Goal: Task Accomplishment & Management: Use online tool/utility

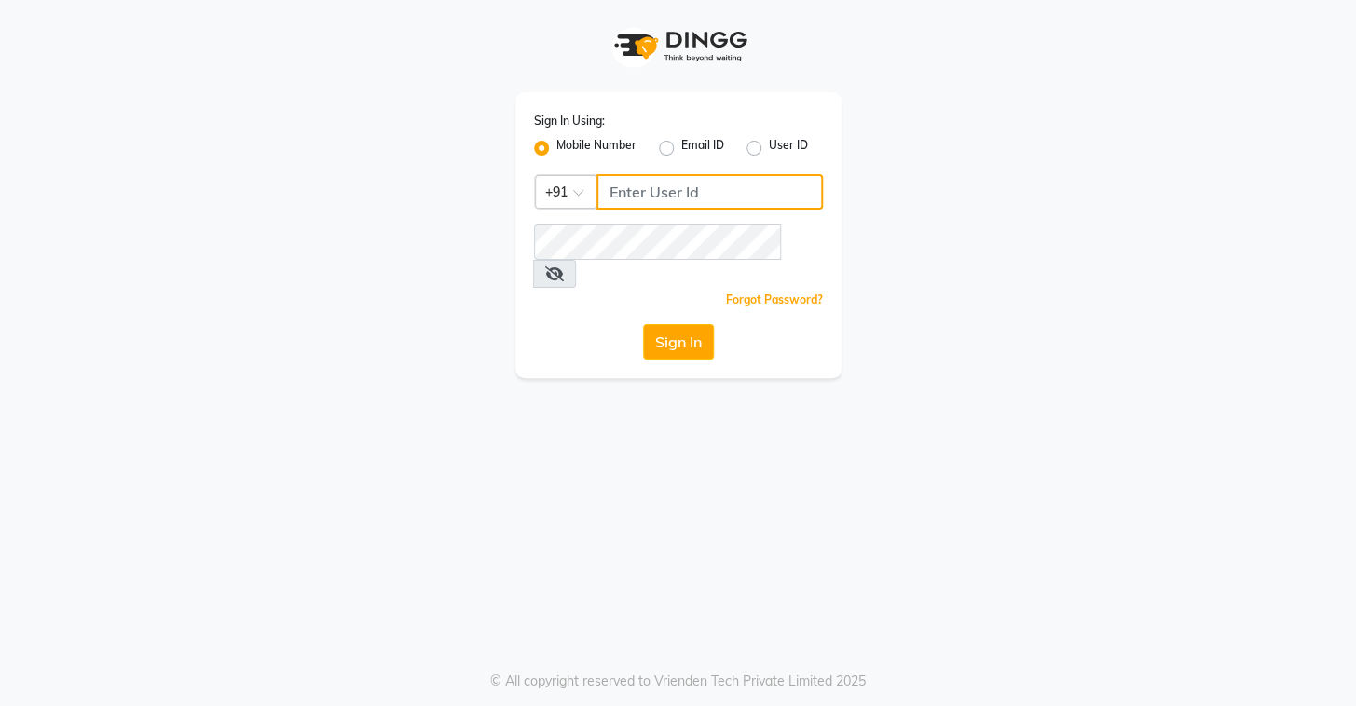
click at [660, 205] on input "Username" at bounding box center [709, 191] width 226 height 35
type input "8072066008"
click at [691, 324] on button "Sign In" at bounding box center [678, 341] width 71 height 35
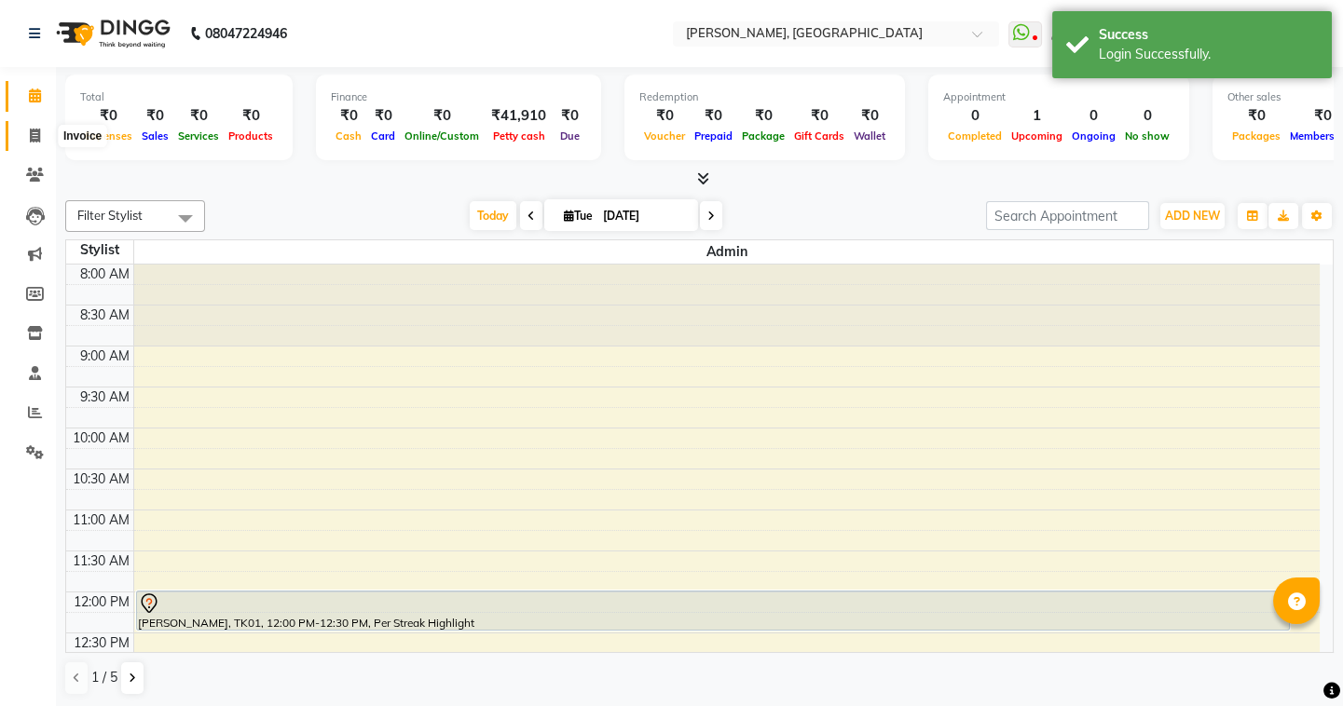
click at [30, 130] on icon at bounding box center [35, 136] width 10 height 14
select select "8667"
select select "service"
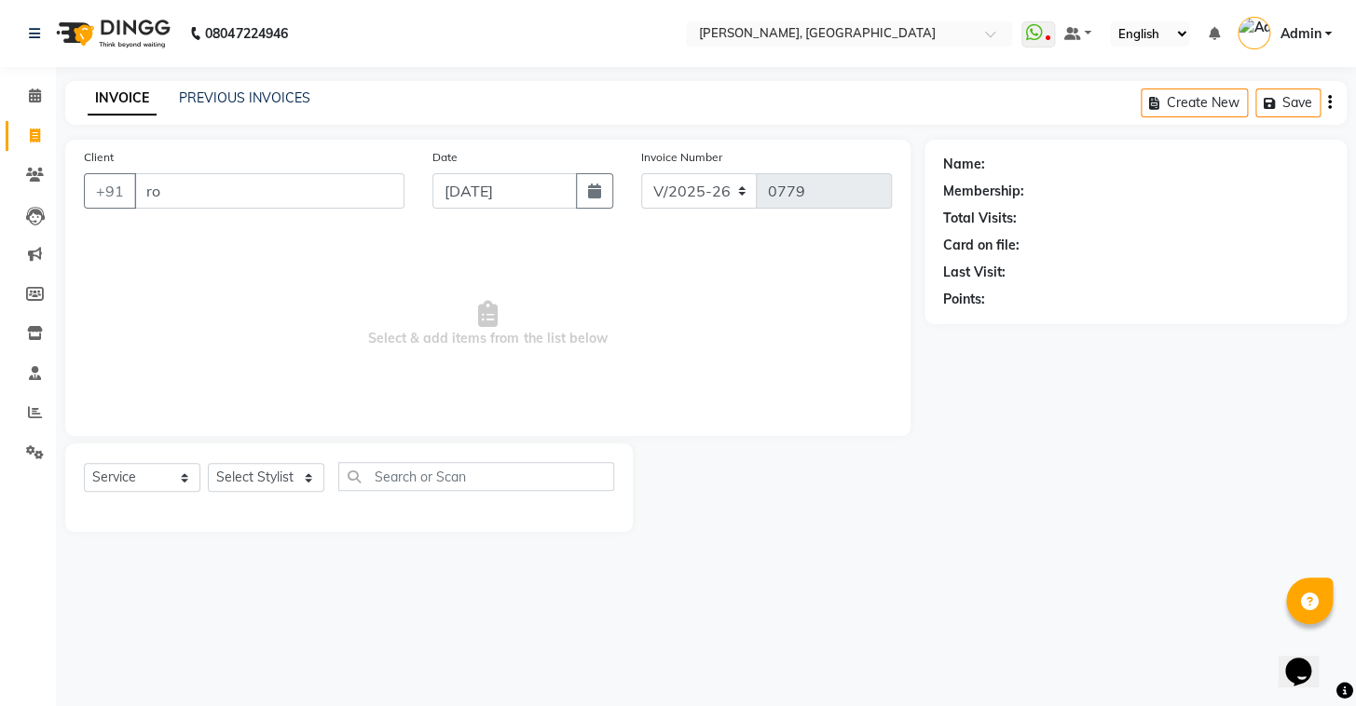
type input "r"
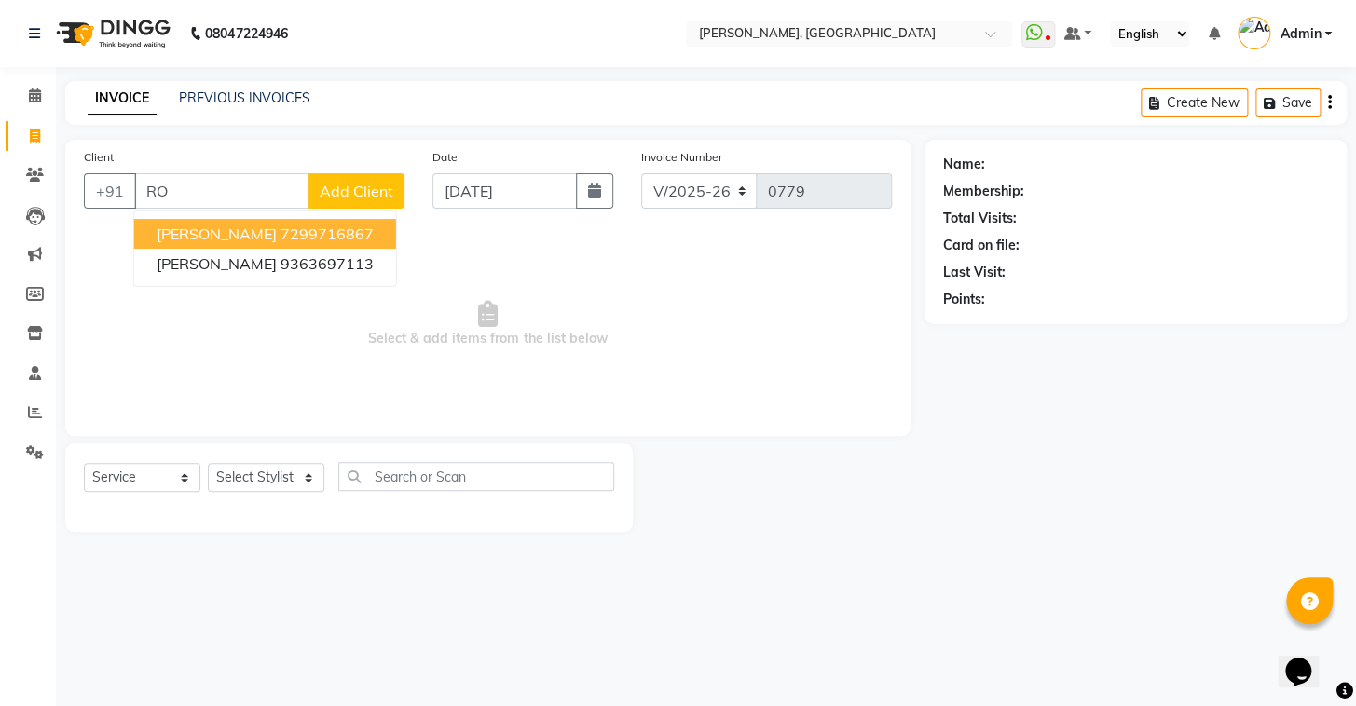
type input "R"
type input "9840896226"
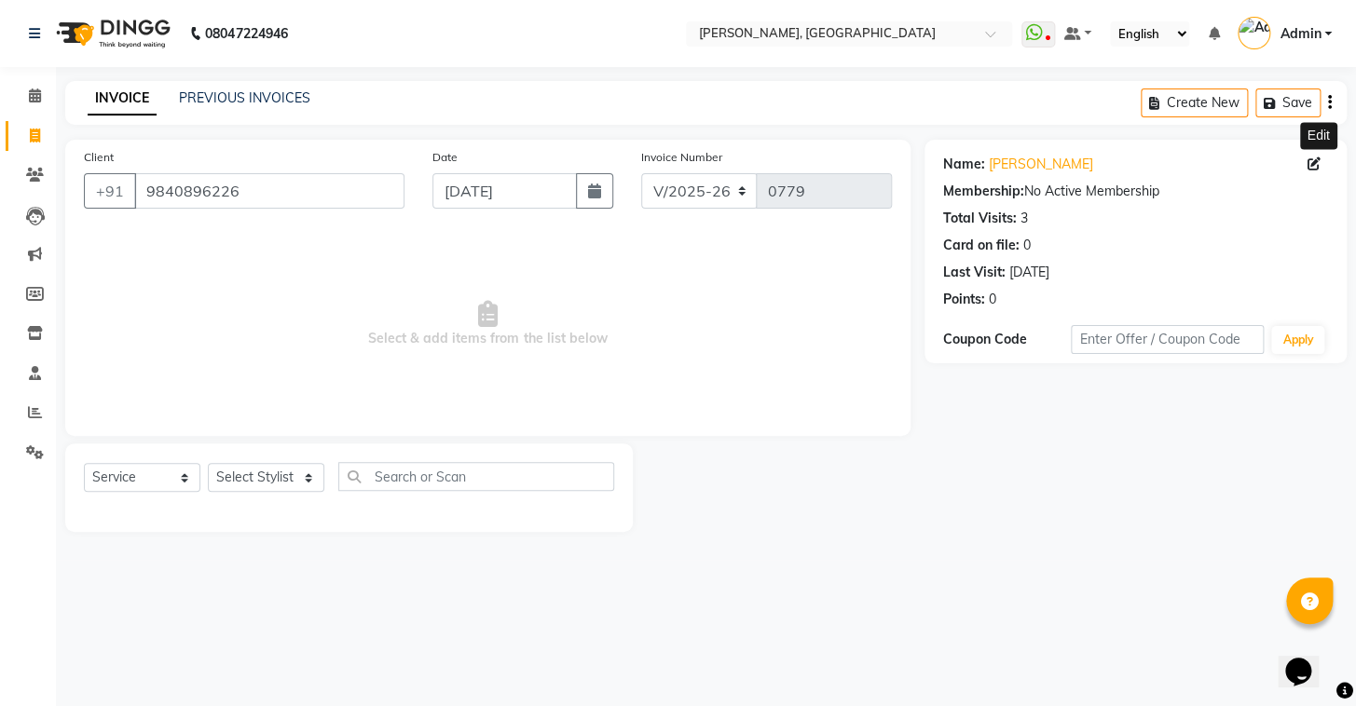
drag, startPoint x: 1311, startPoint y: 157, endPoint x: 1207, endPoint y: 162, distance: 104.5
click at [1312, 157] on icon at bounding box center [1313, 163] width 13 height 13
select select "male"
select select "56328"
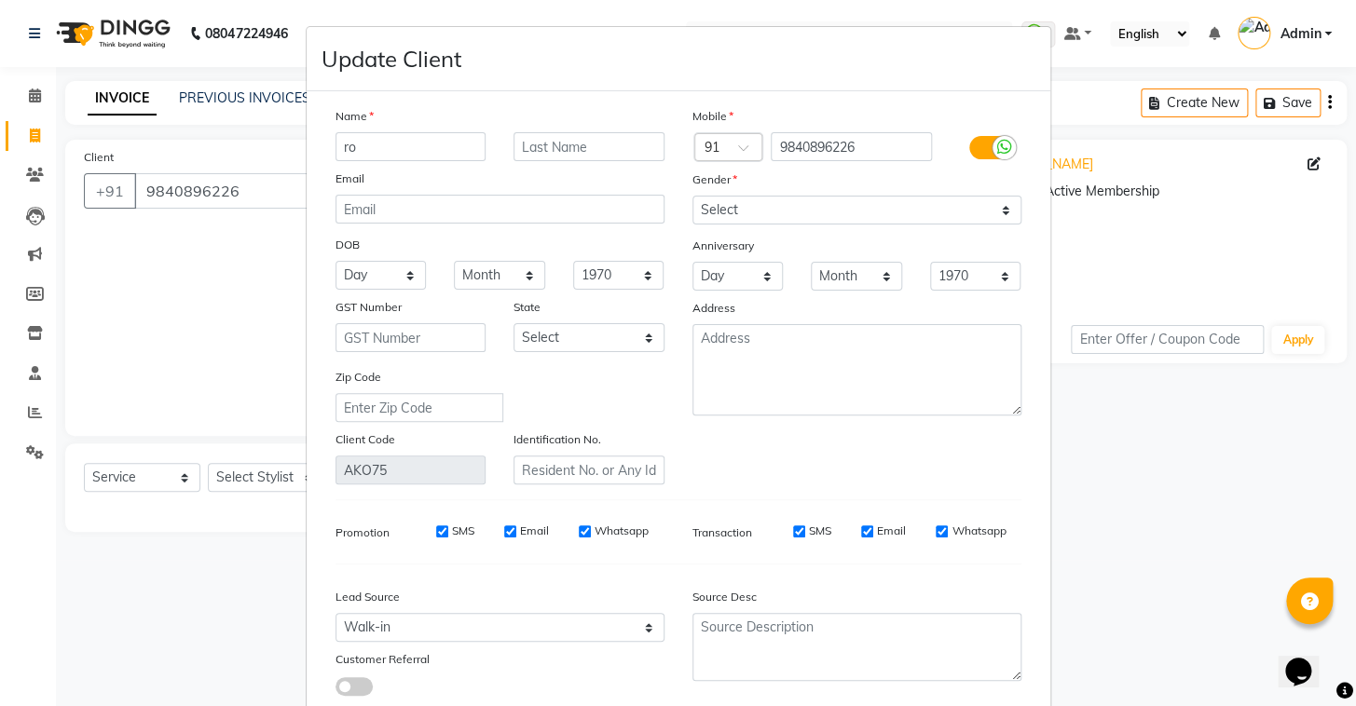
type input "r"
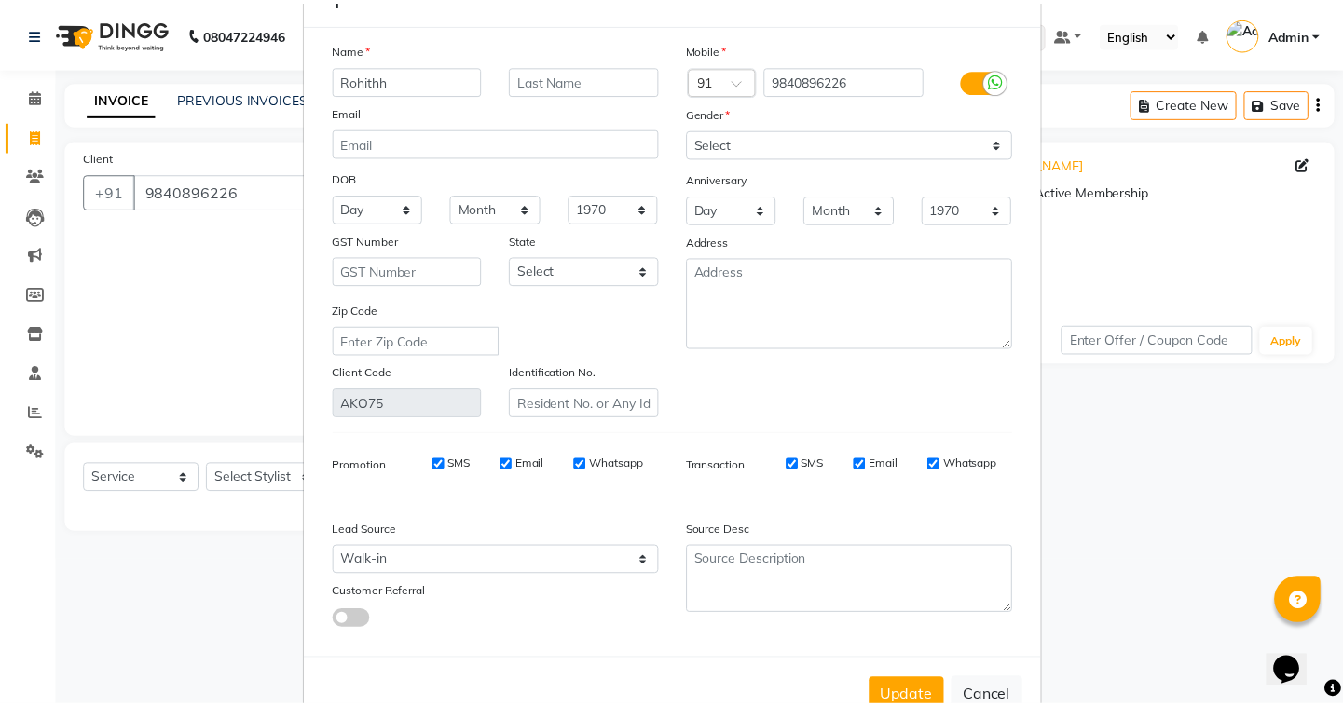
scroll to position [126, 0]
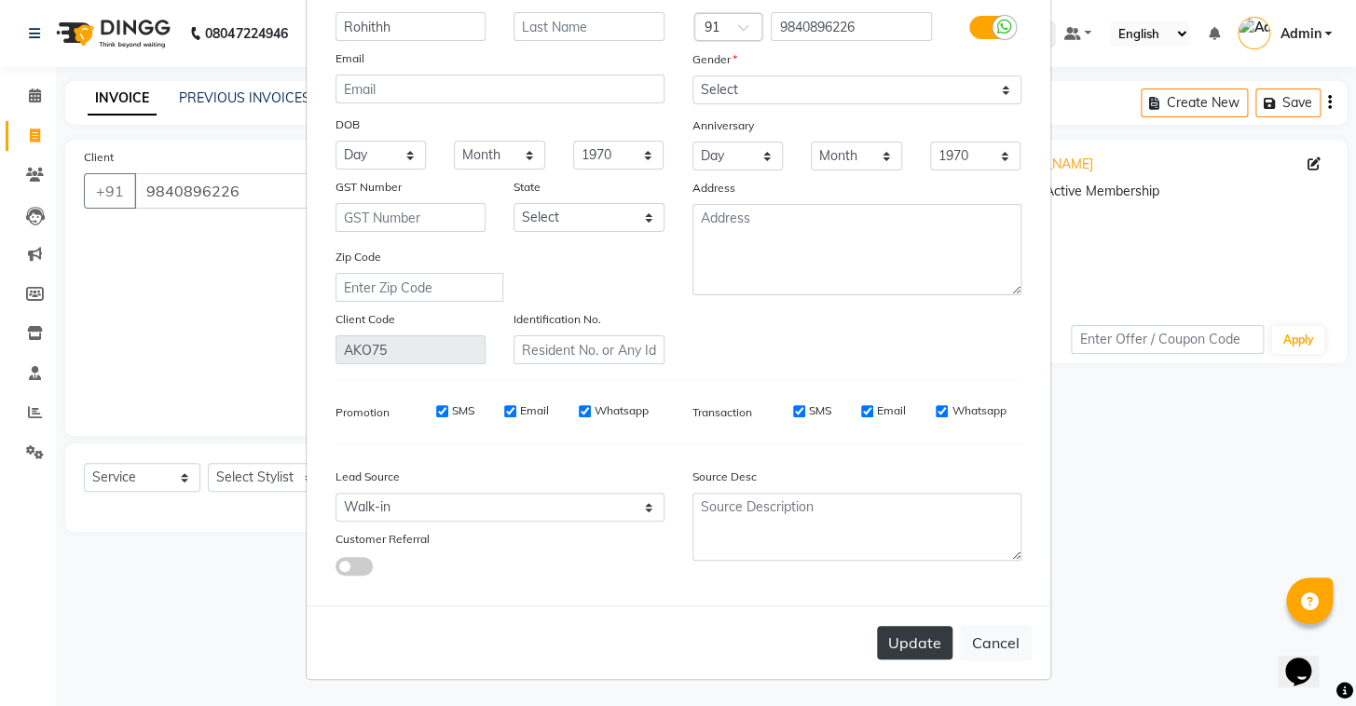
type input "Rohithh"
click at [924, 632] on button "Update" at bounding box center [914, 643] width 75 height 34
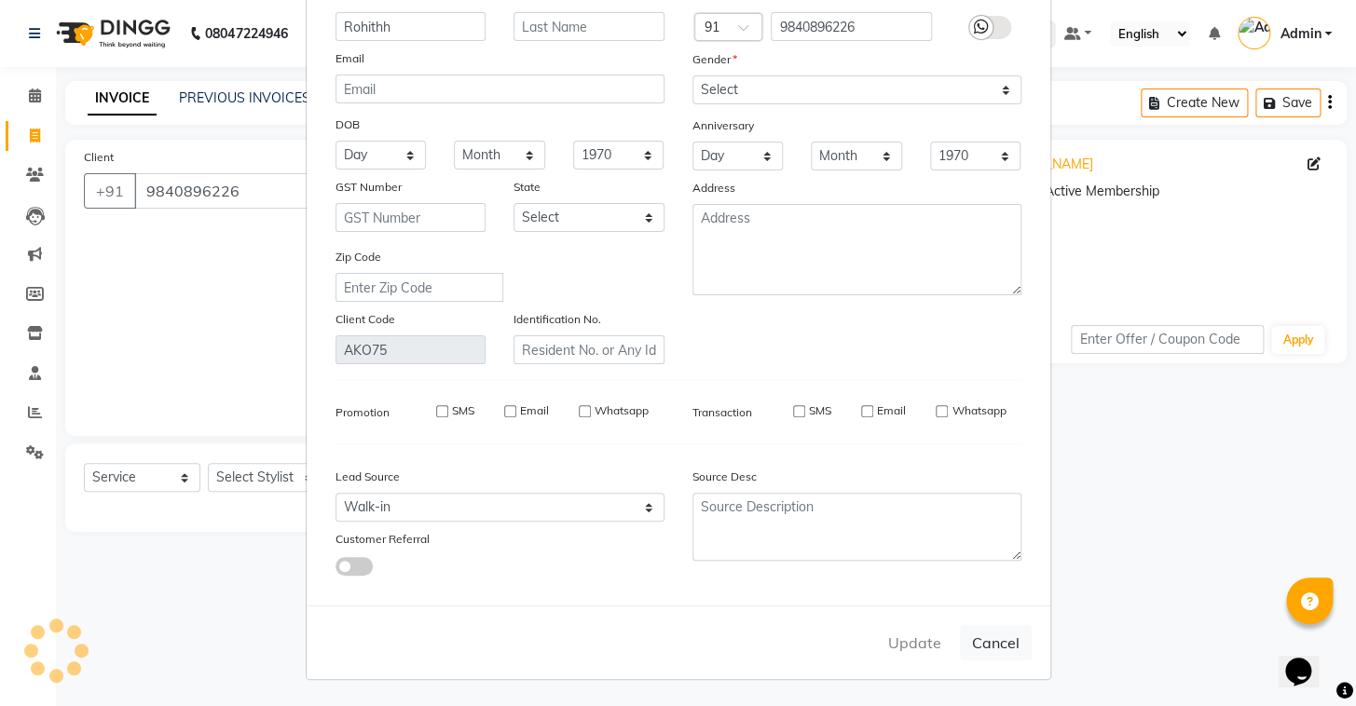
select select
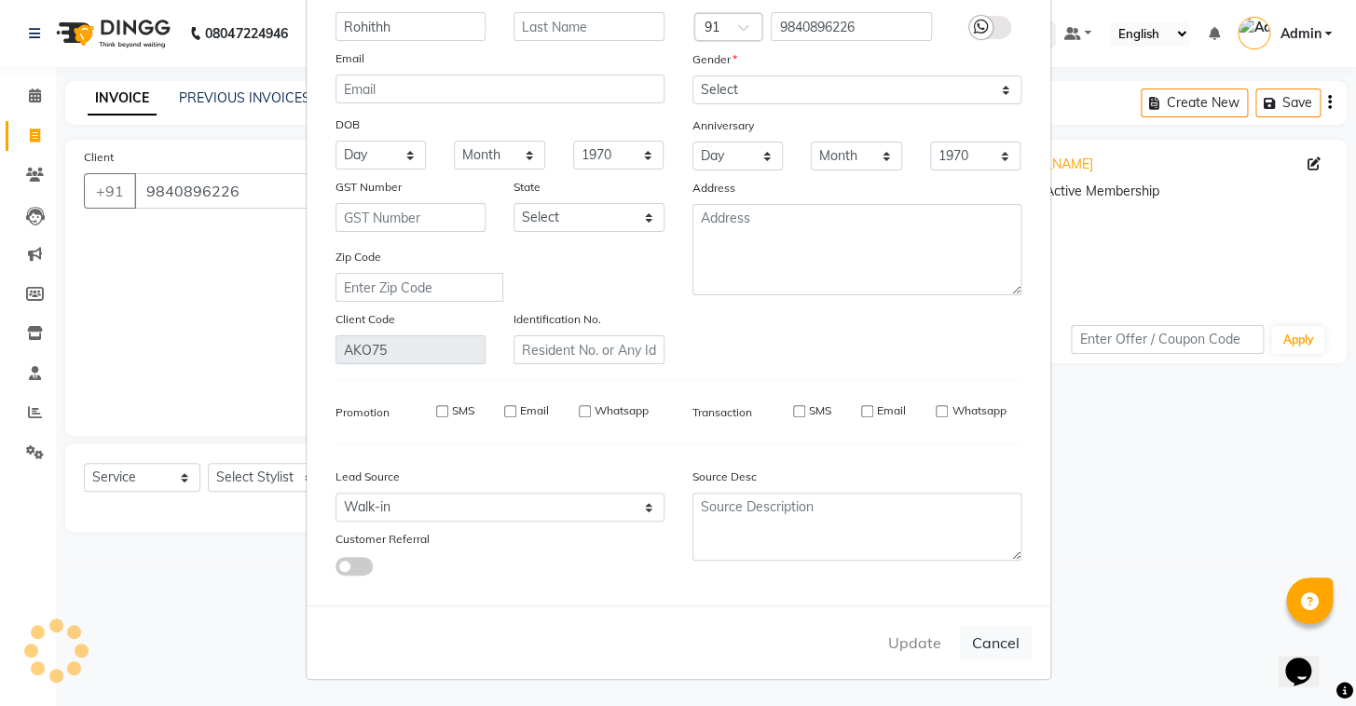
select select
checkbox input "false"
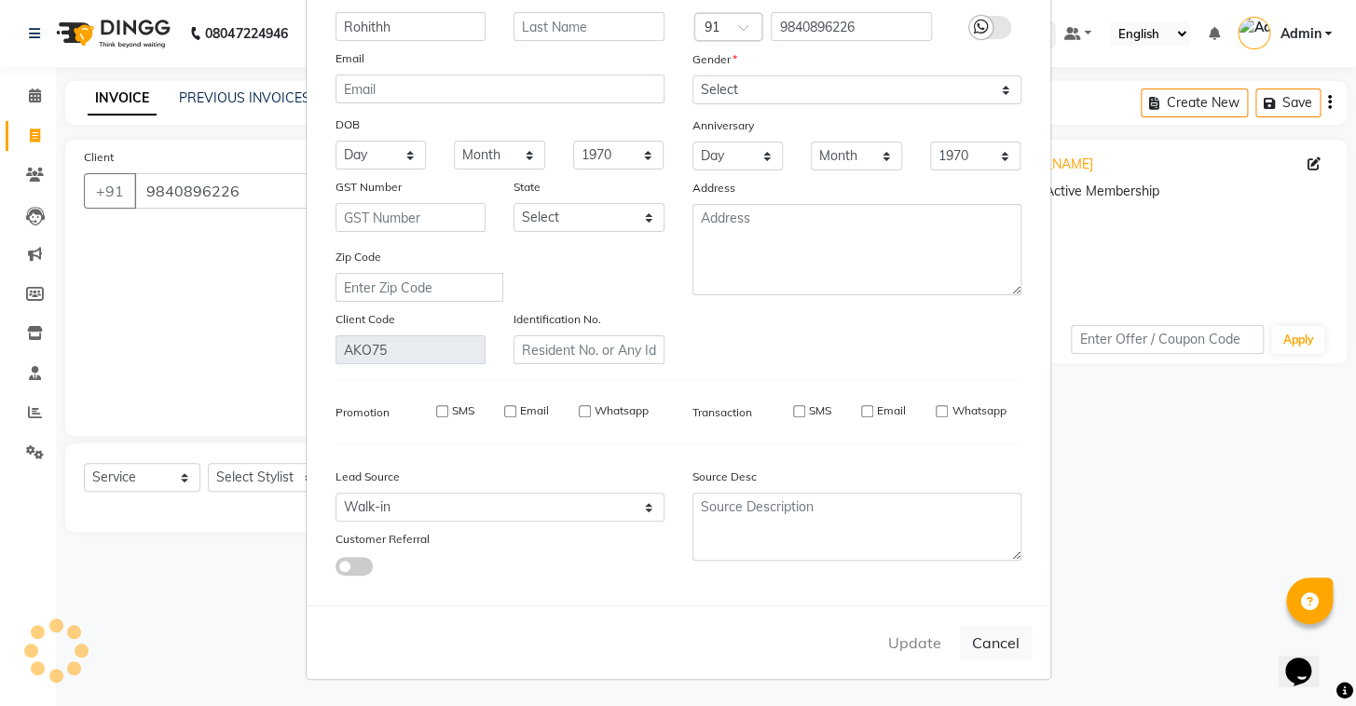
checkbox input "false"
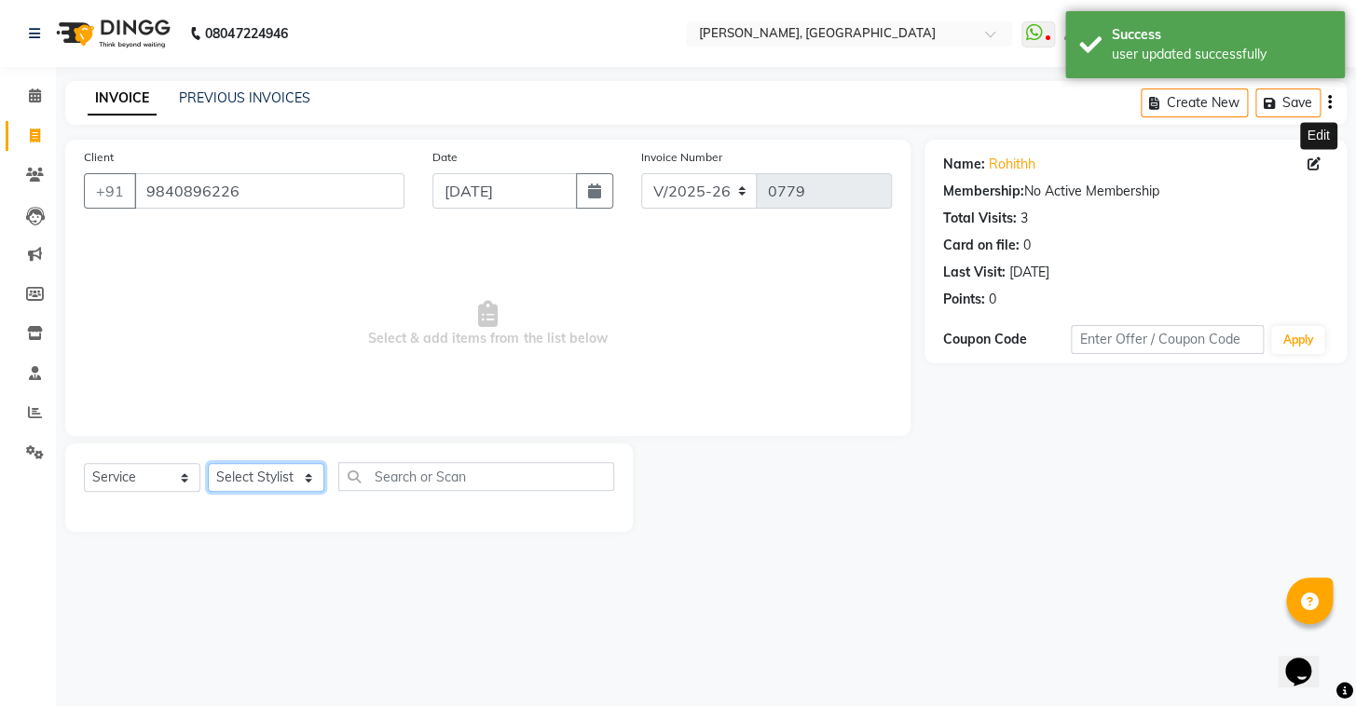
click at [270, 483] on select "Select Stylist Admin AMEER AHMAD MOHAMMED NAVAJISH MOHAMMED SANIR SHIVAM" at bounding box center [266, 477] width 116 height 29
select select "87513"
click at [208, 463] on select "Select Stylist Admin AMEER AHMAD MOHAMMED NAVAJISH MOHAMMED SANIR SHIVAM" at bounding box center [266, 477] width 116 height 29
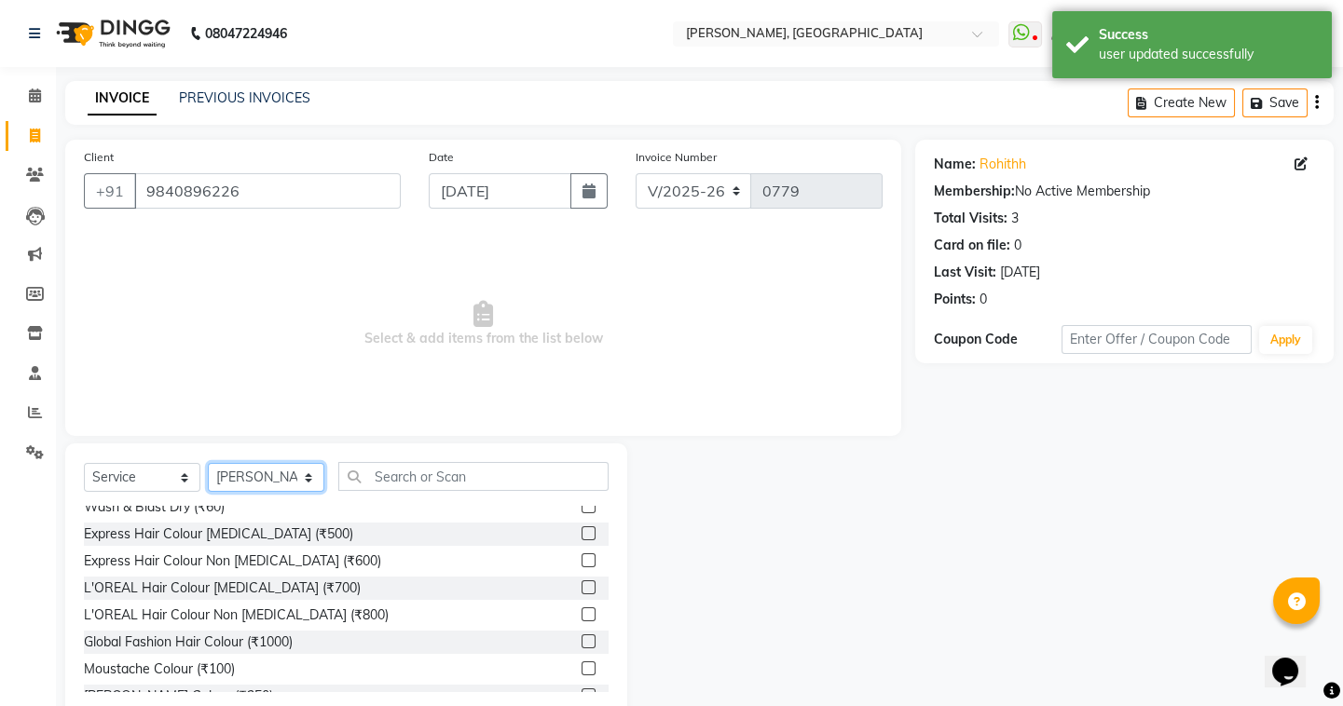
scroll to position [0, 0]
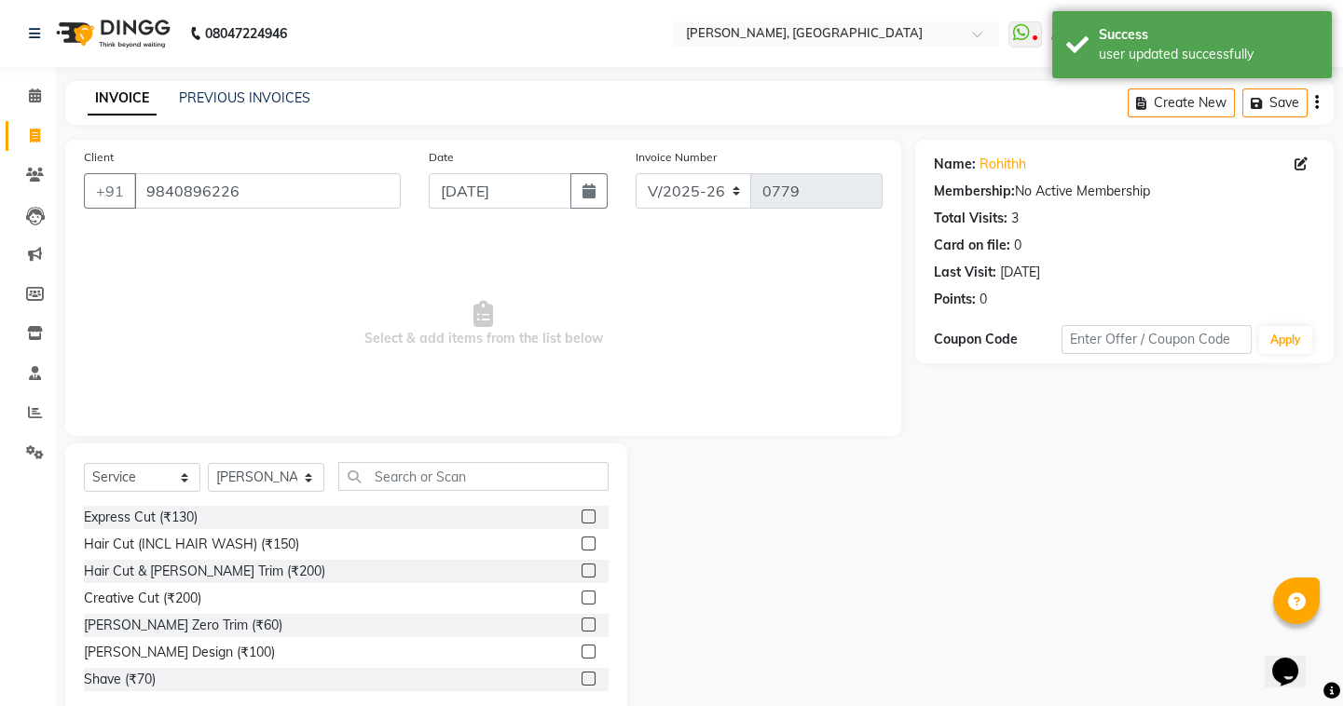
click at [564, 573] on div "Hair Cut & Beard Trim (₹200)" at bounding box center [346, 571] width 525 height 23
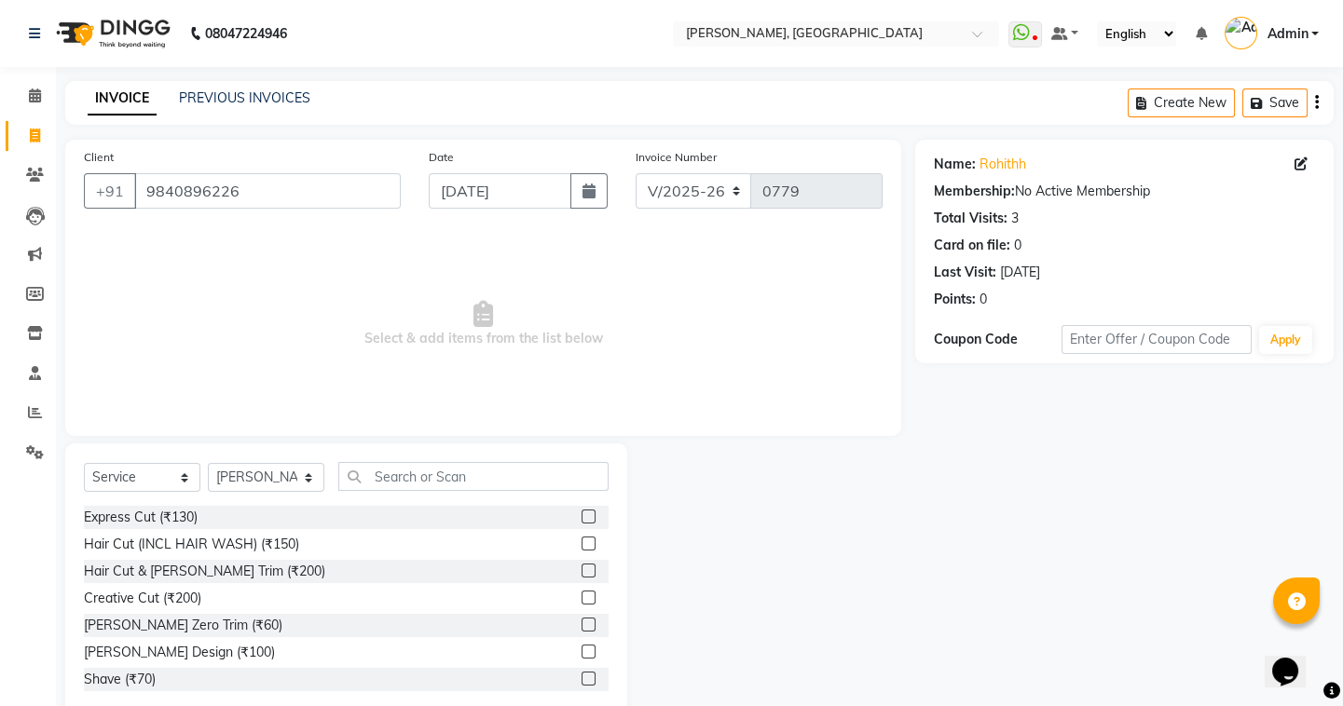
click at [582, 576] on div at bounding box center [595, 571] width 27 height 23
click at [582, 572] on label at bounding box center [589, 571] width 14 height 14
click at [582, 572] on input "checkbox" at bounding box center [588, 572] width 12 height 12
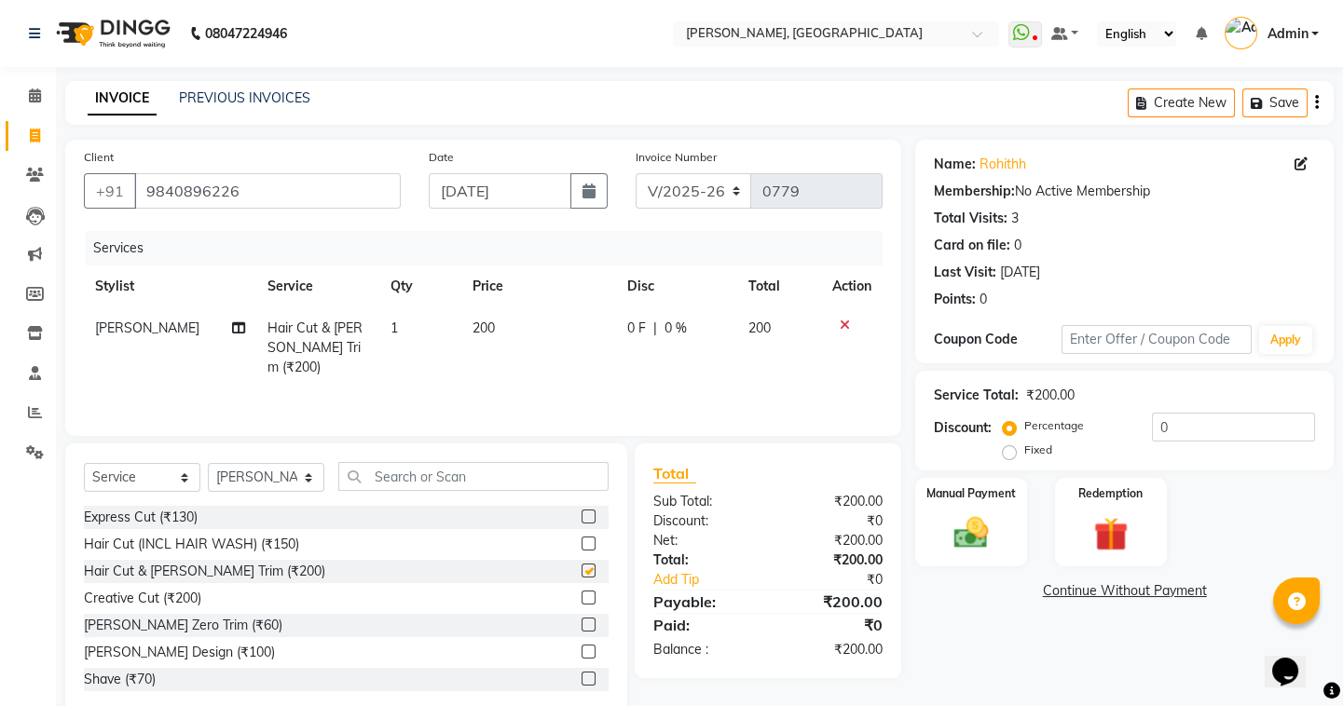
checkbox input "false"
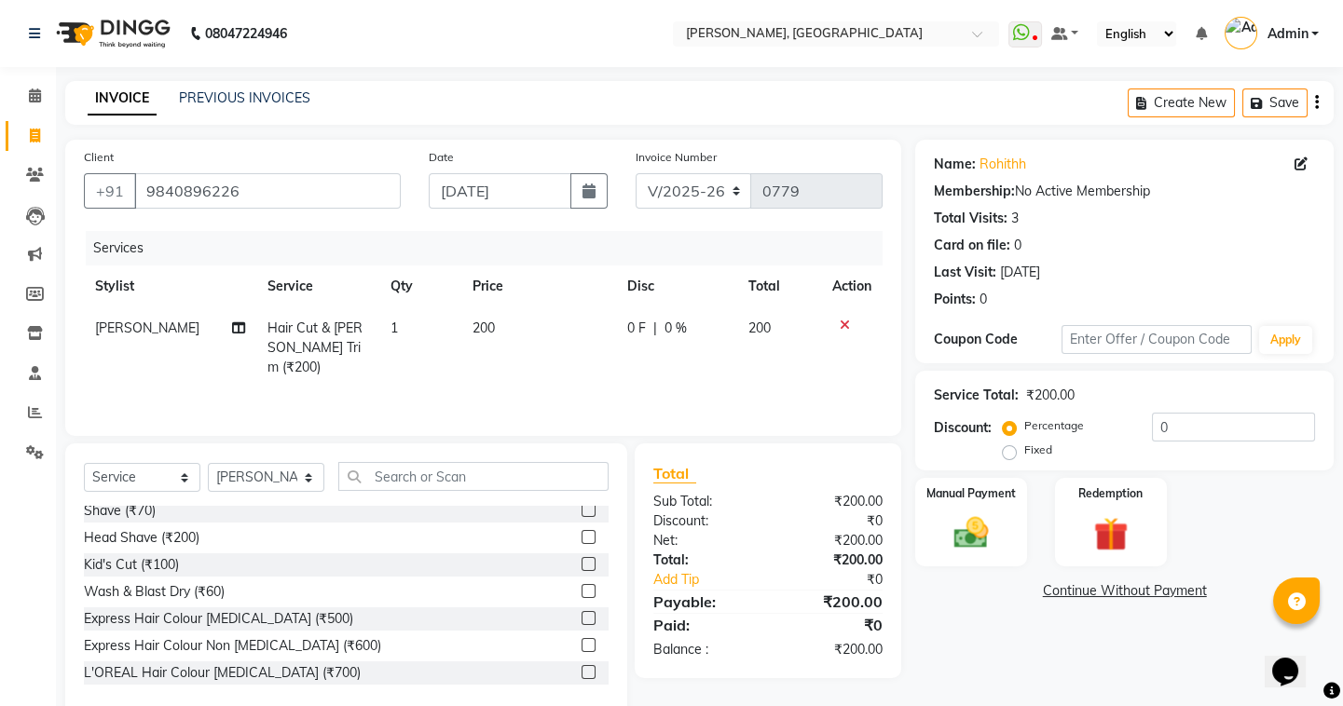
scroll to position [253, 0]
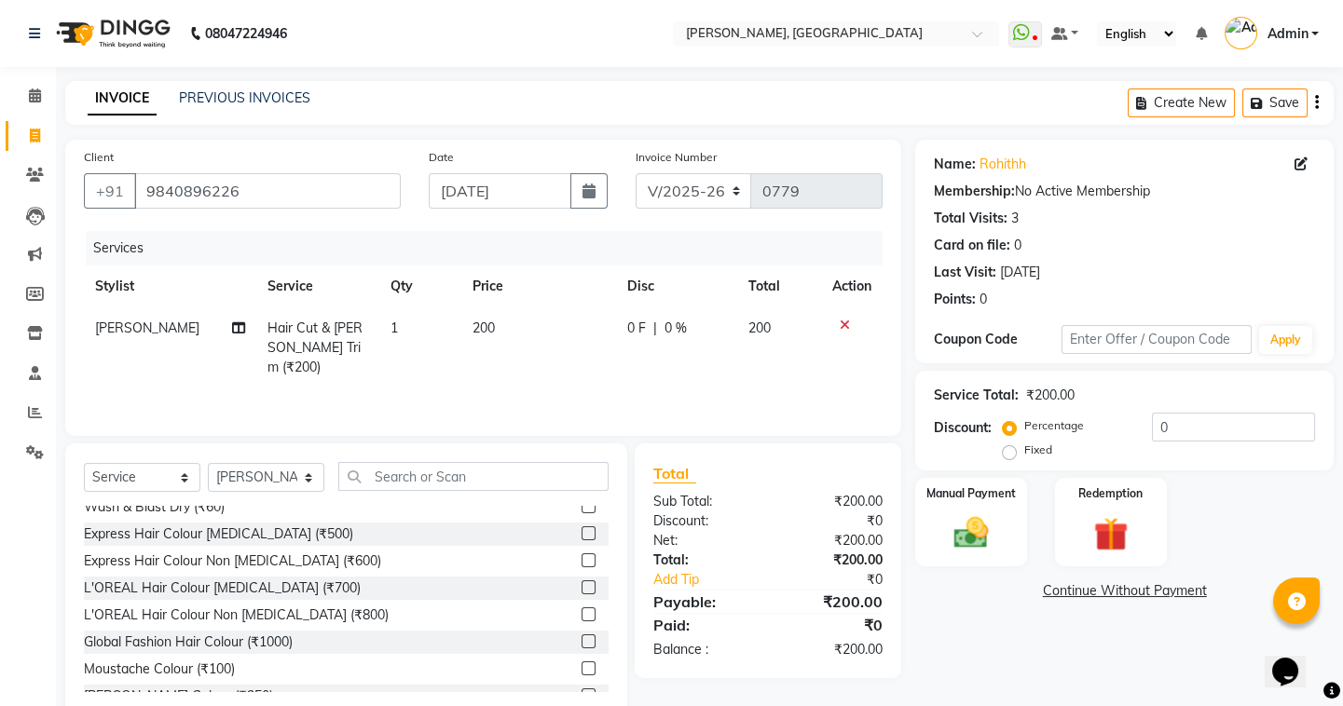
click at [582, 584] on label at bounding box center [589, 588] width 14 height 14
click at [582, 584] on input "checkbox" at bounding box center [588, 588] width 12 height 12
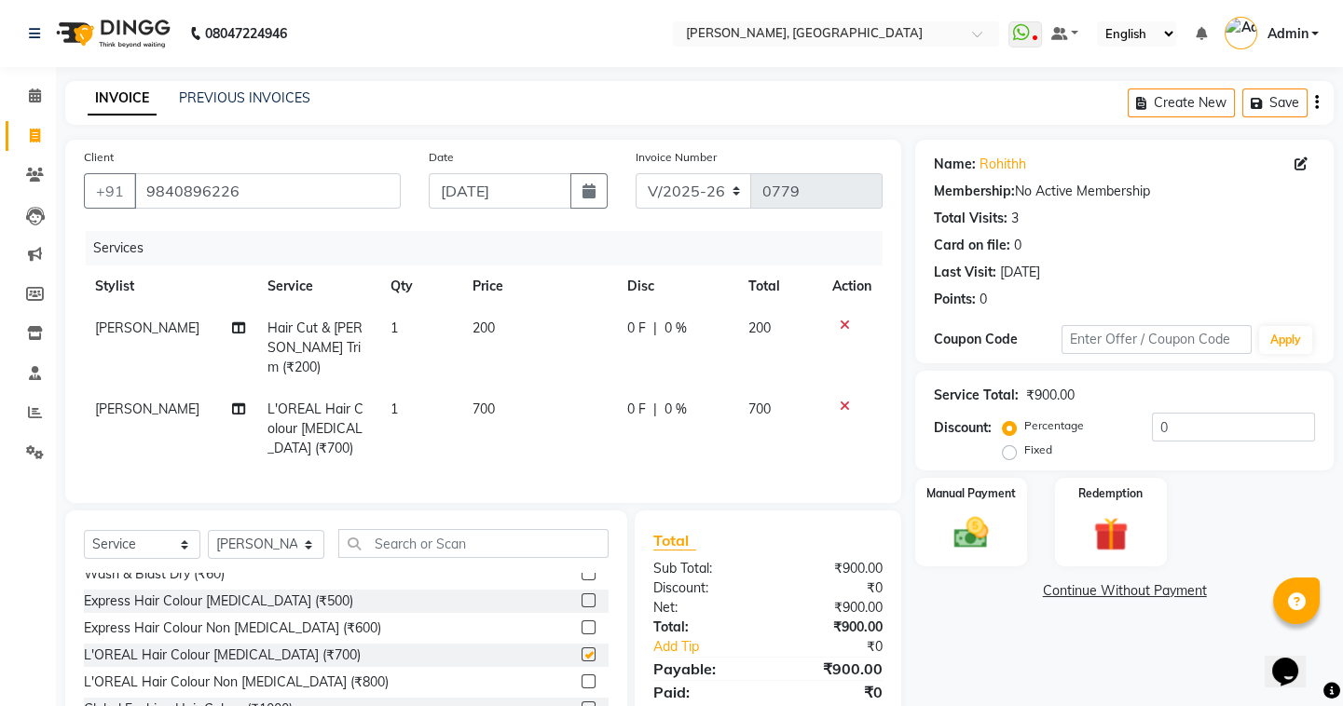
checkbox input "false"
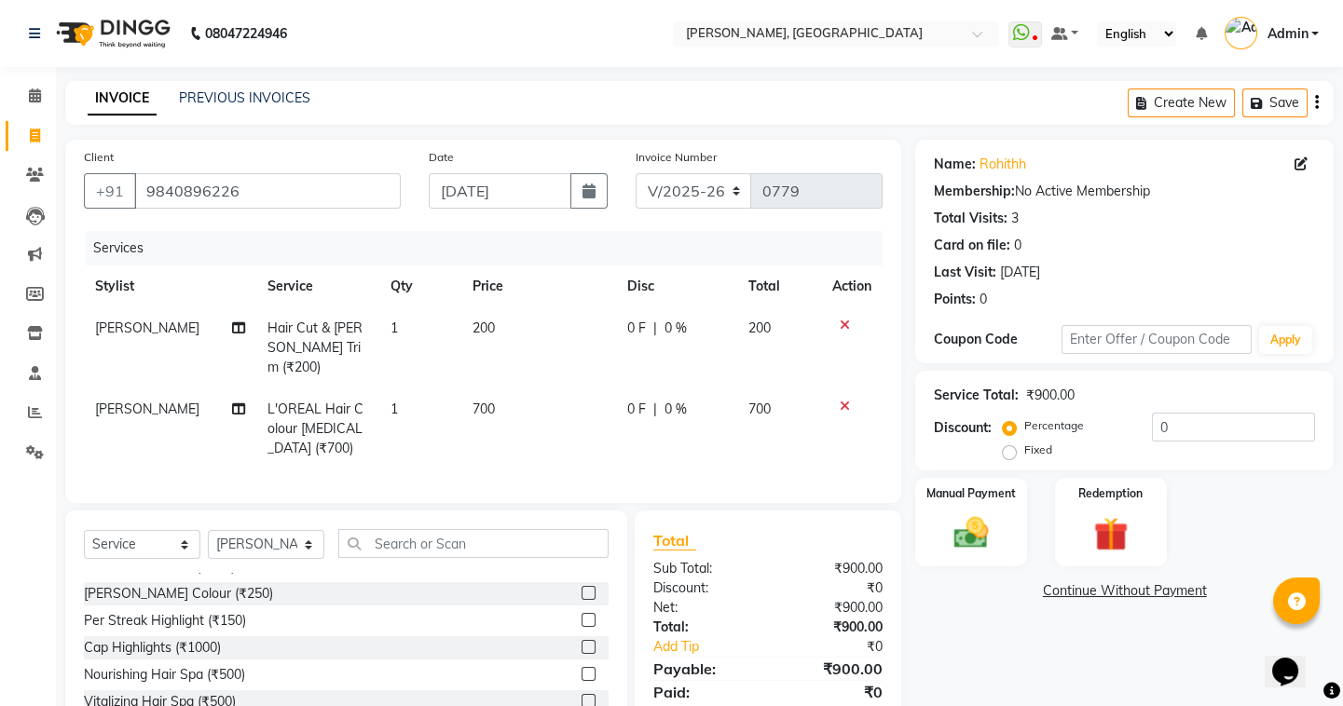
scroll to position [508, 0]
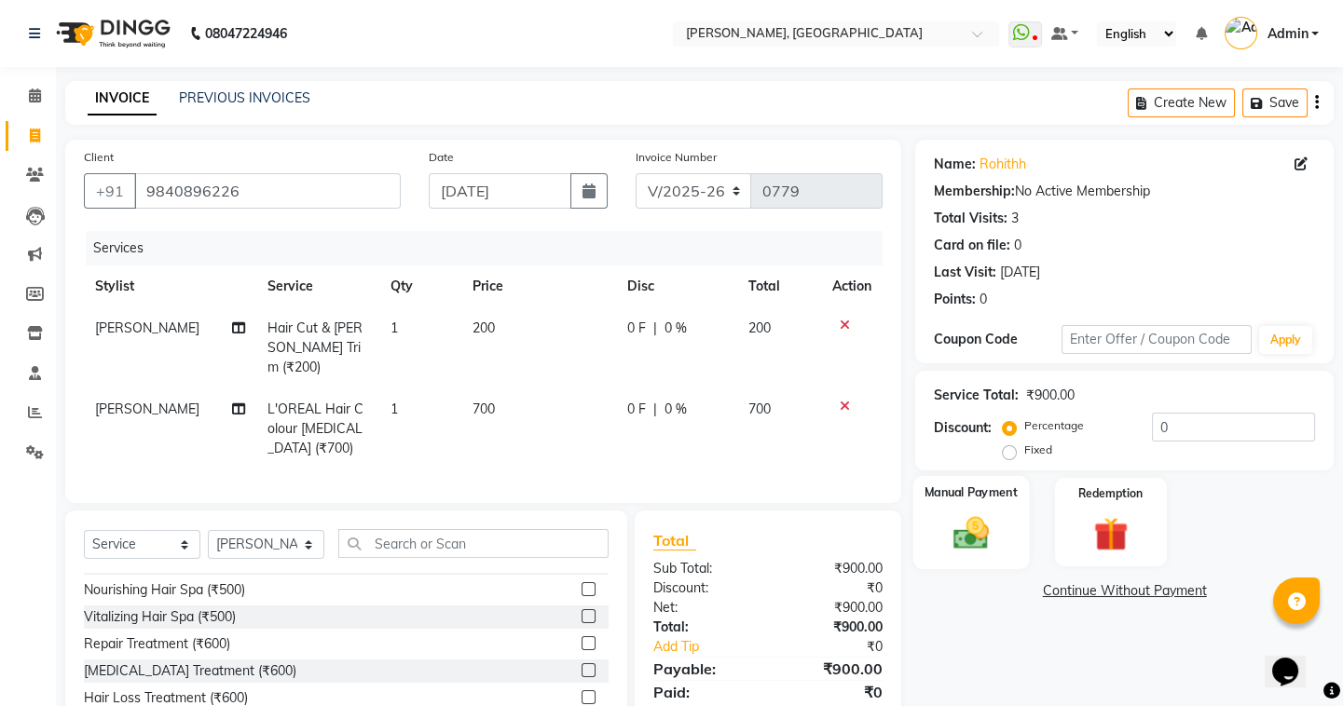
click at [992, 536] on img at bounding box center [971, 533] width 58 height 41
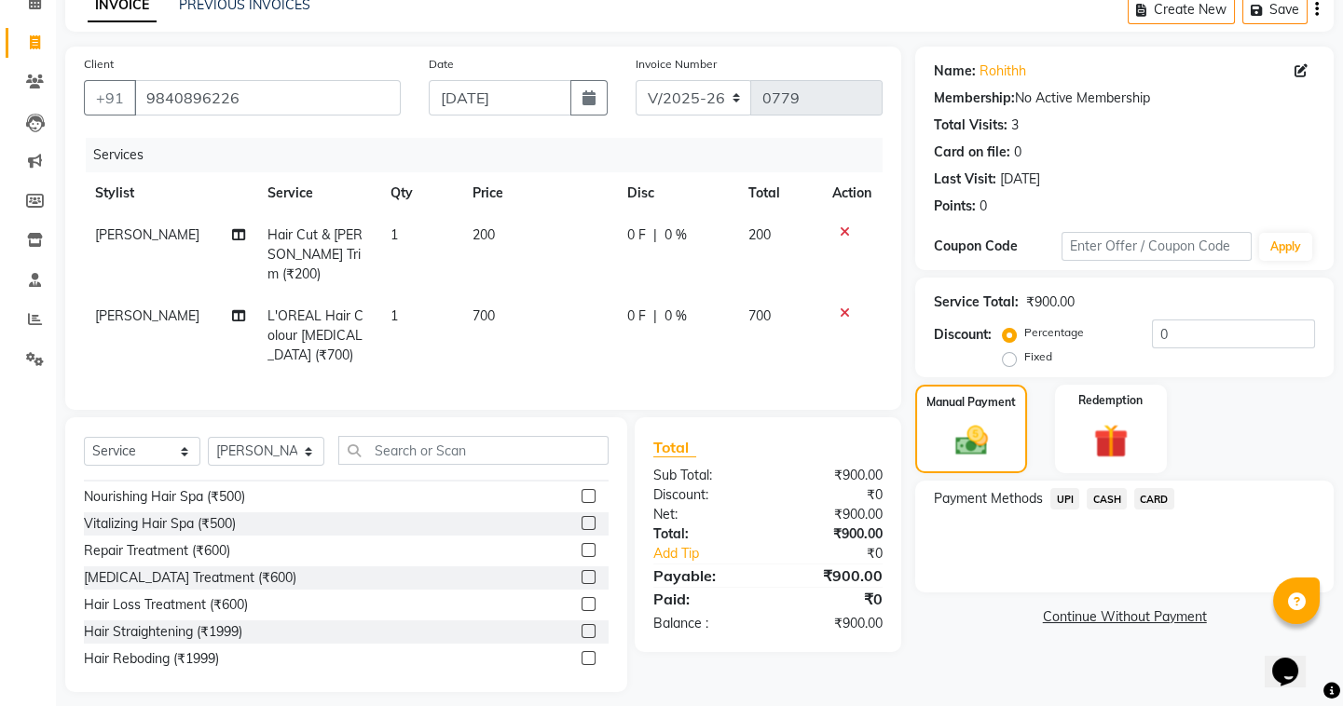
scroll to position [101, 0]
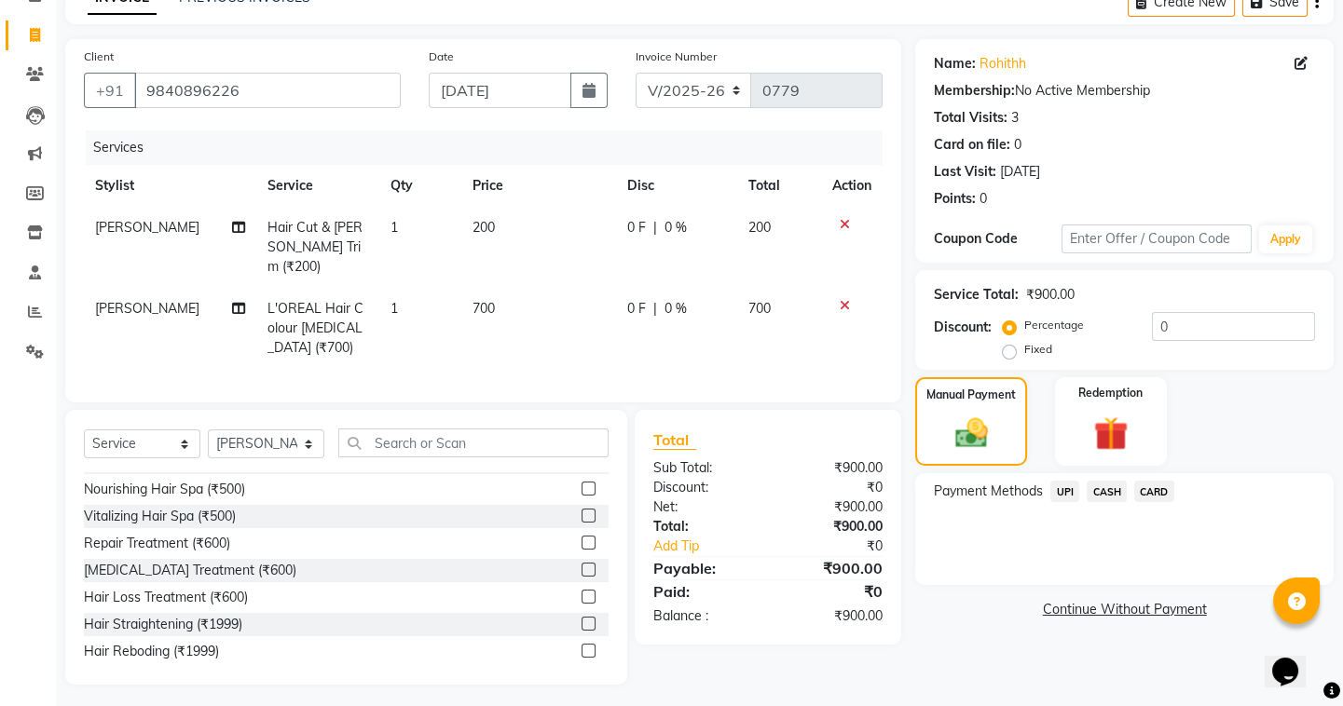
click at [1063, 486] on span "UPI" at bounding box center [1064, 491] width 29 height 21
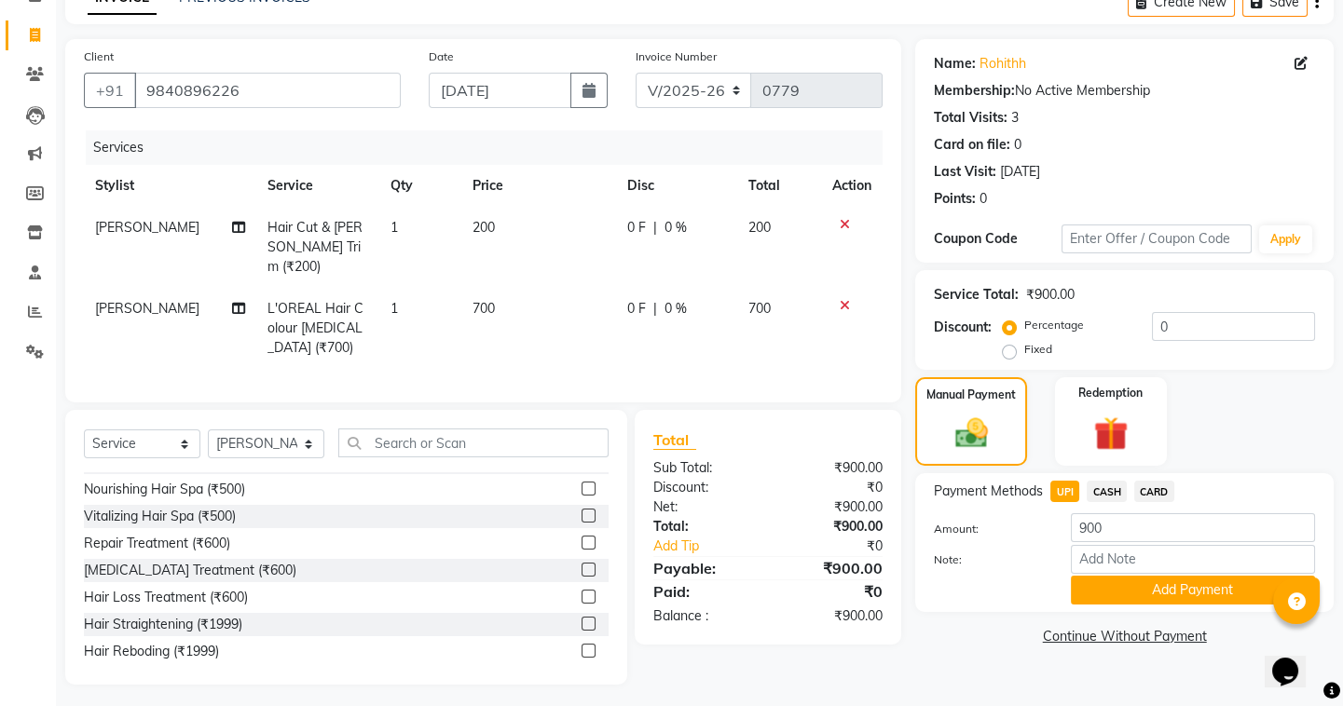
click at [1143, 575] on div "Note:" at bounding box center [1124, 561] width 409 height 32
click at [1147, 587] on button "Add Payment" at bounding box center [1193, 590] width 244 height 29
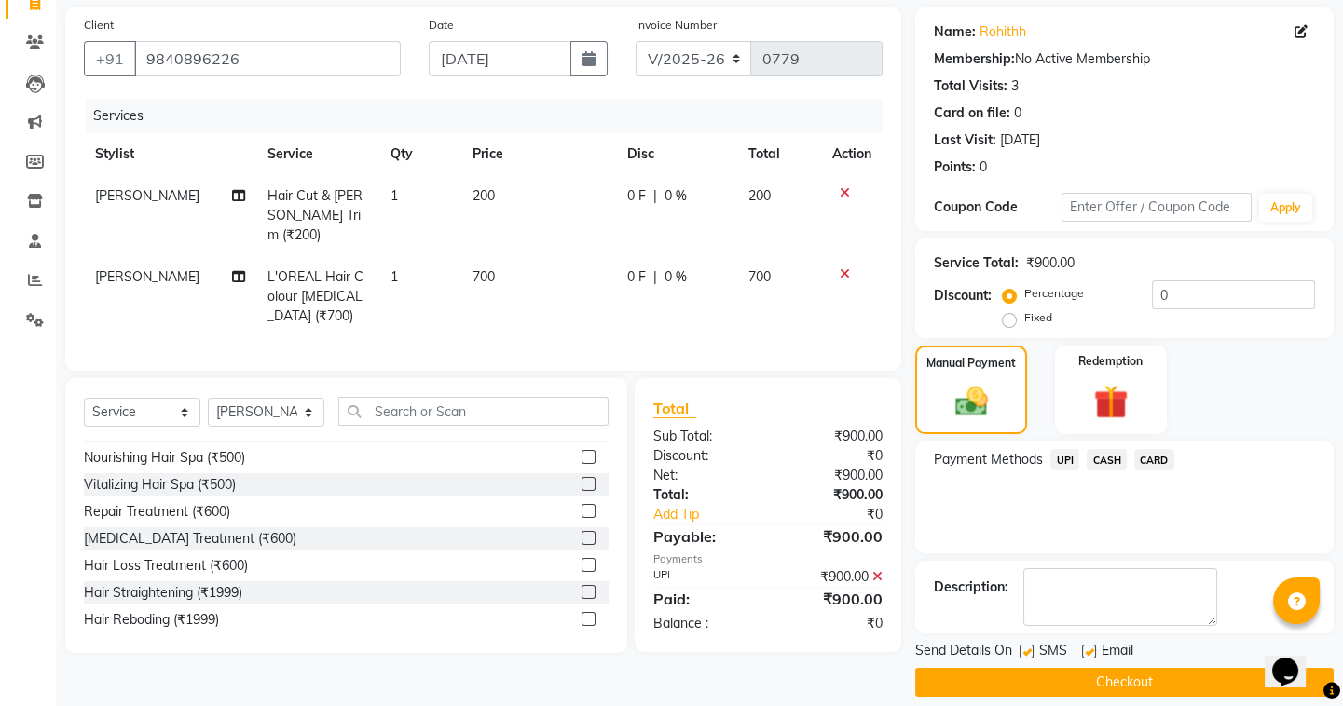
scroll to position [149, 0]
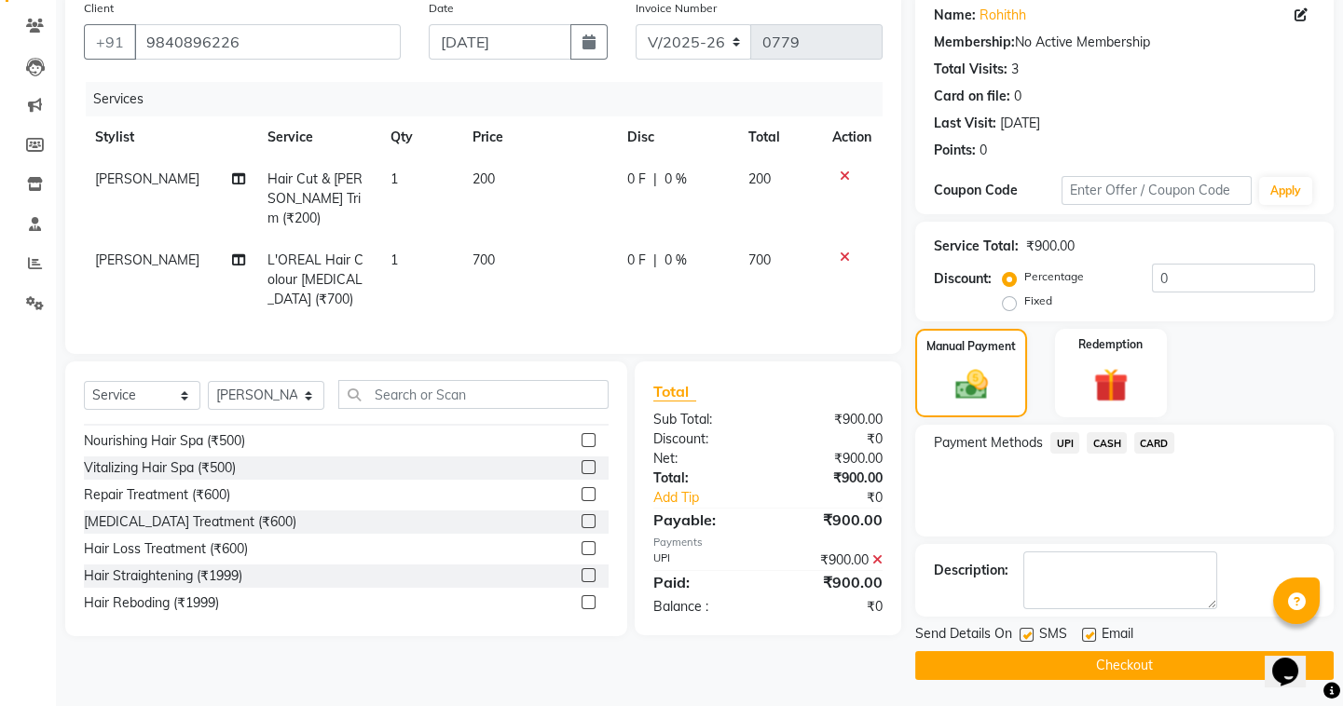
click at [983, 653] on button "Checkout" at bounding box center [1124, 665] width 418 height 29
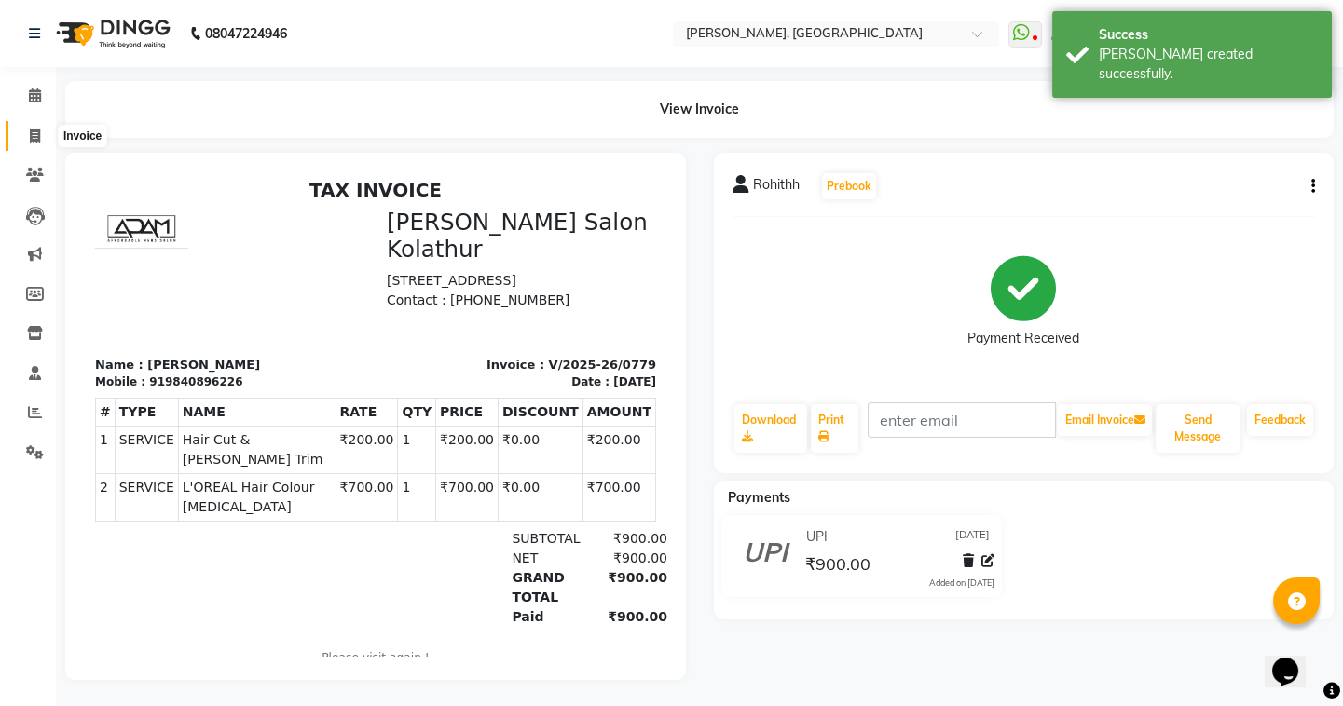
click at [30, 133] on icon at bounding box center [35, 136] width 10 height 14
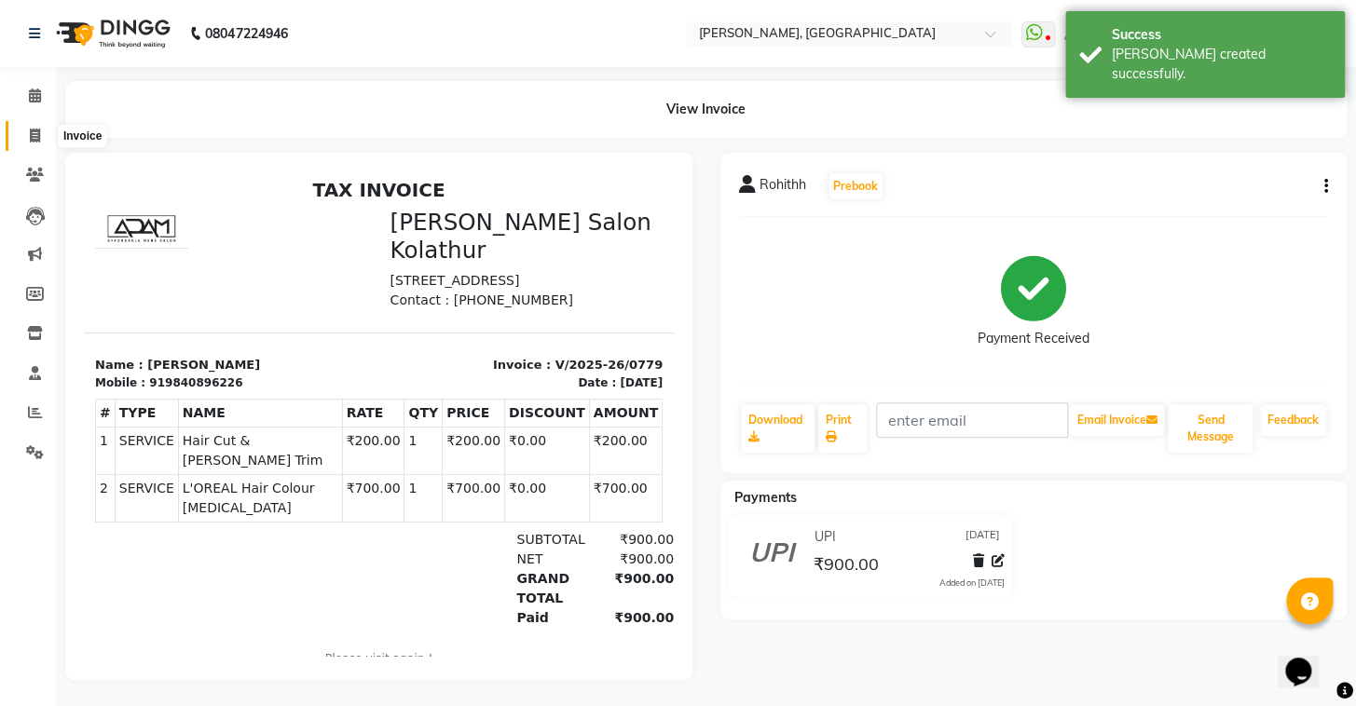
select select "8667"
select select "service"
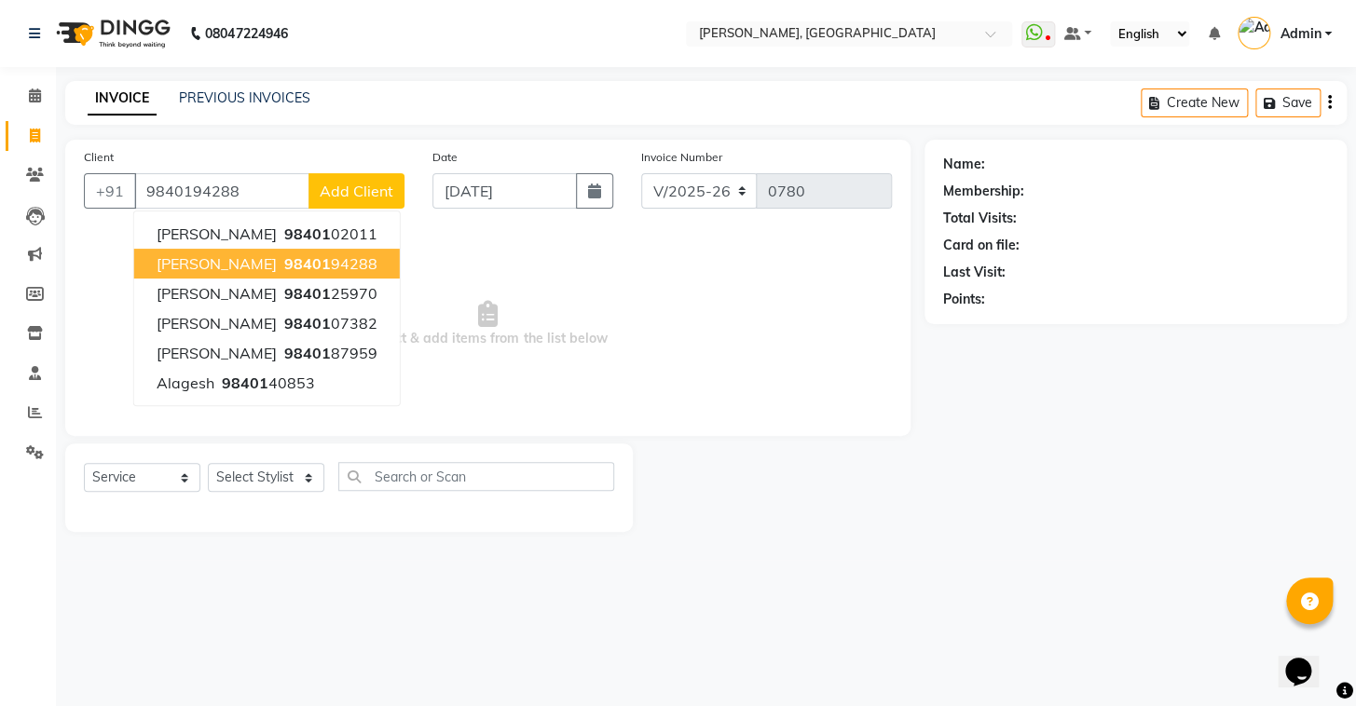
type input "9840194288"
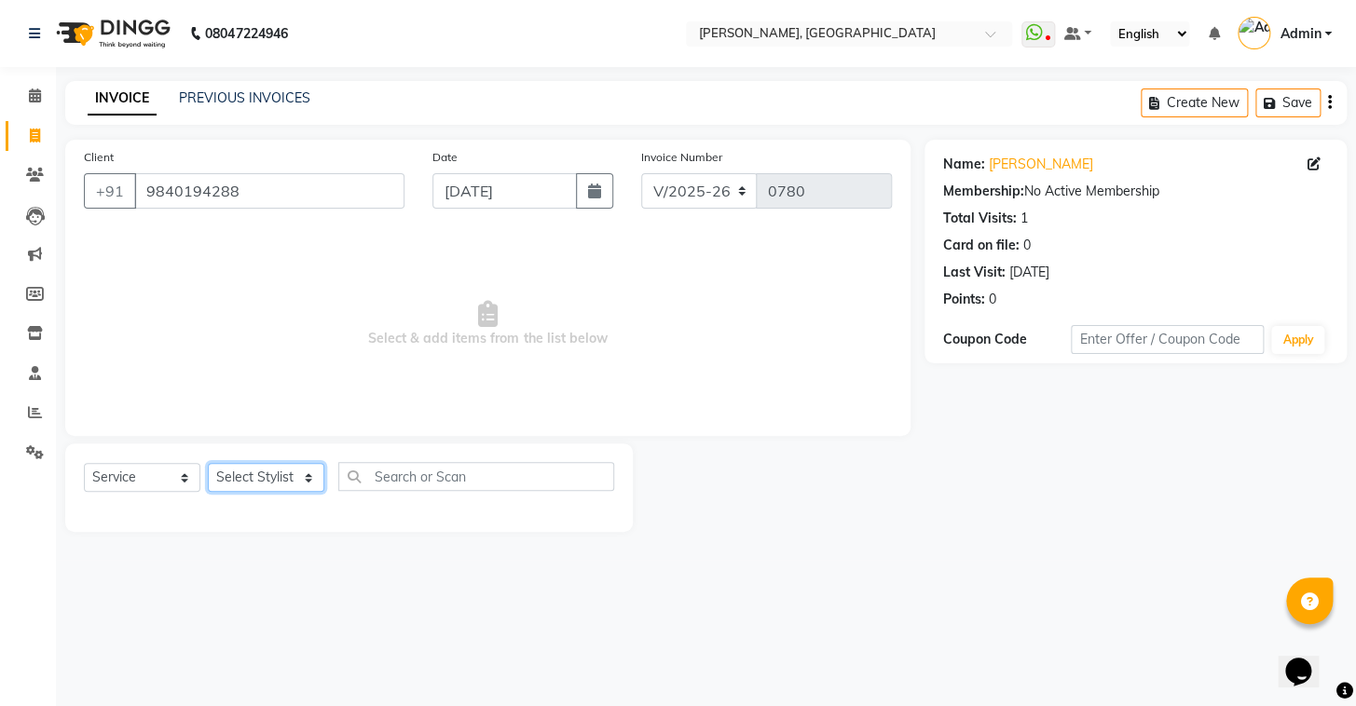
click at [270, 487] on select "Select Stylist Admin AMEER AHMAD MOHAMMED NAVAJISH MOHAMMED SANIR SHIVAM" at bounding box center [266, 477] width 116 height 29
select select "87509"
click at [208, 463] on select "Select Stylist Admin AMEER AHMAD MOHAMMED NAVAJISH MOHAMMED SANIR SHIVAM" at bounding box center [266, 477] width 116 height 29
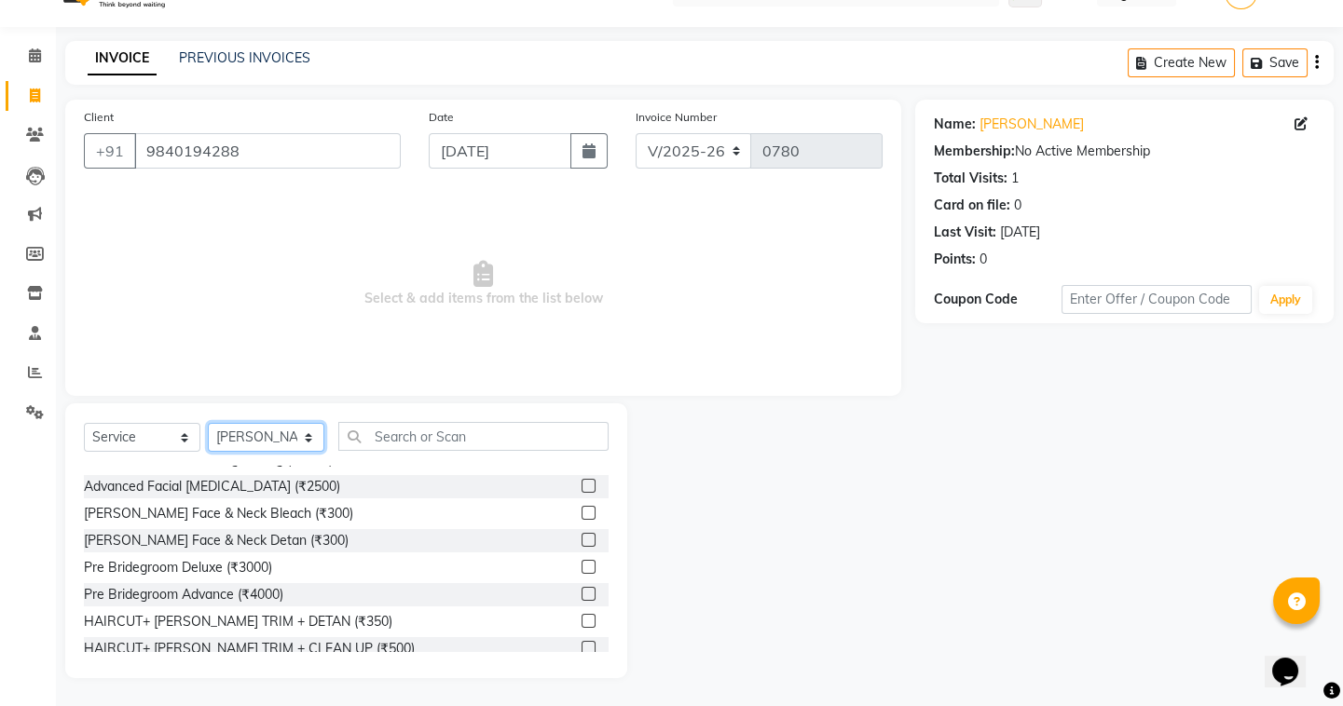
scroll to position [1241, 0]
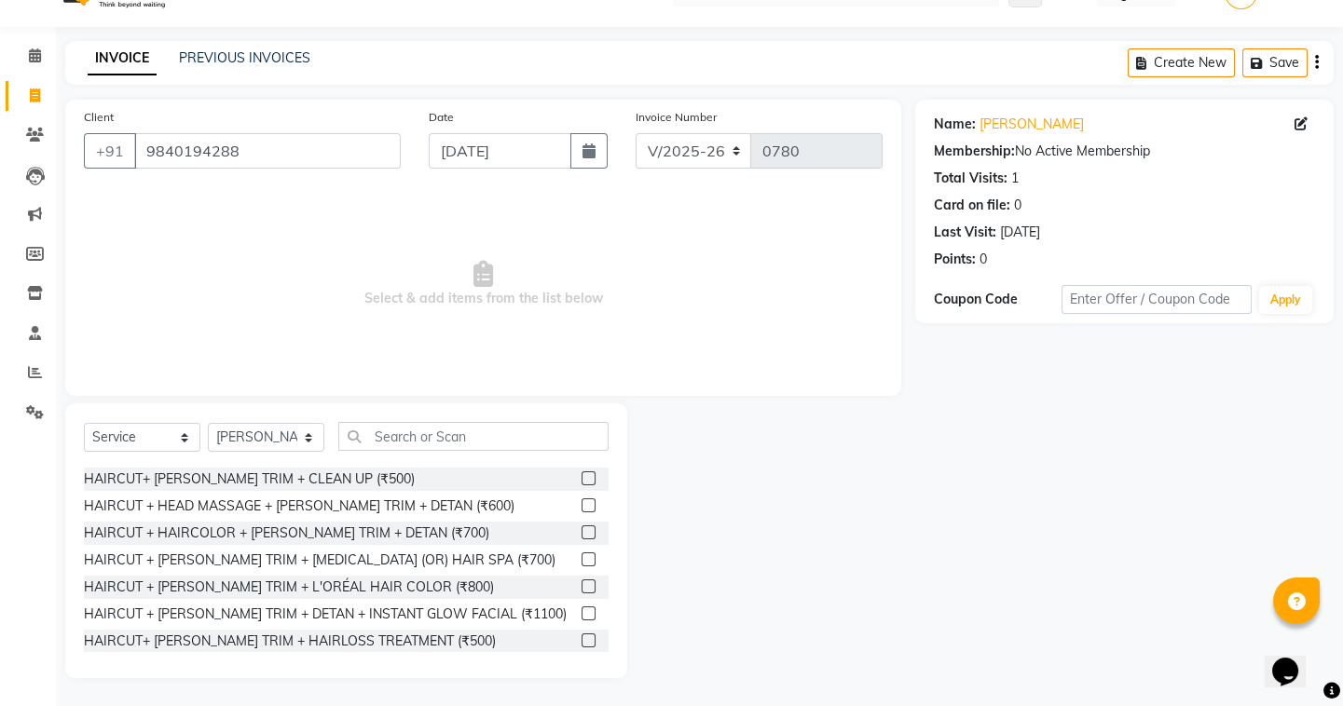
click at [582, 483] on label at bounding box center [589, 479] width 14 height 14
click at [582, 483] on input "checkbox" at bounding box center [588, 479] width 12 height 12
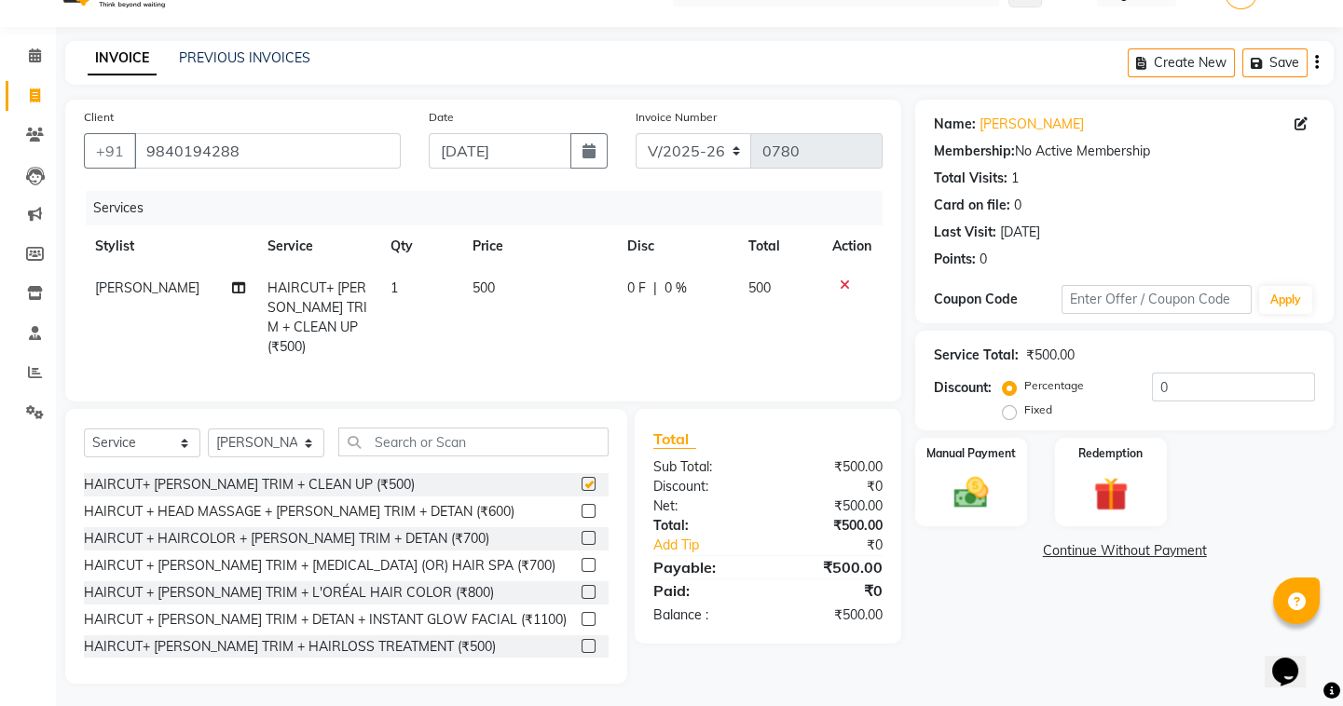
checkbox input "false"
click at [949, 478] on img at bounding box center [971, 492] width 58 height 41
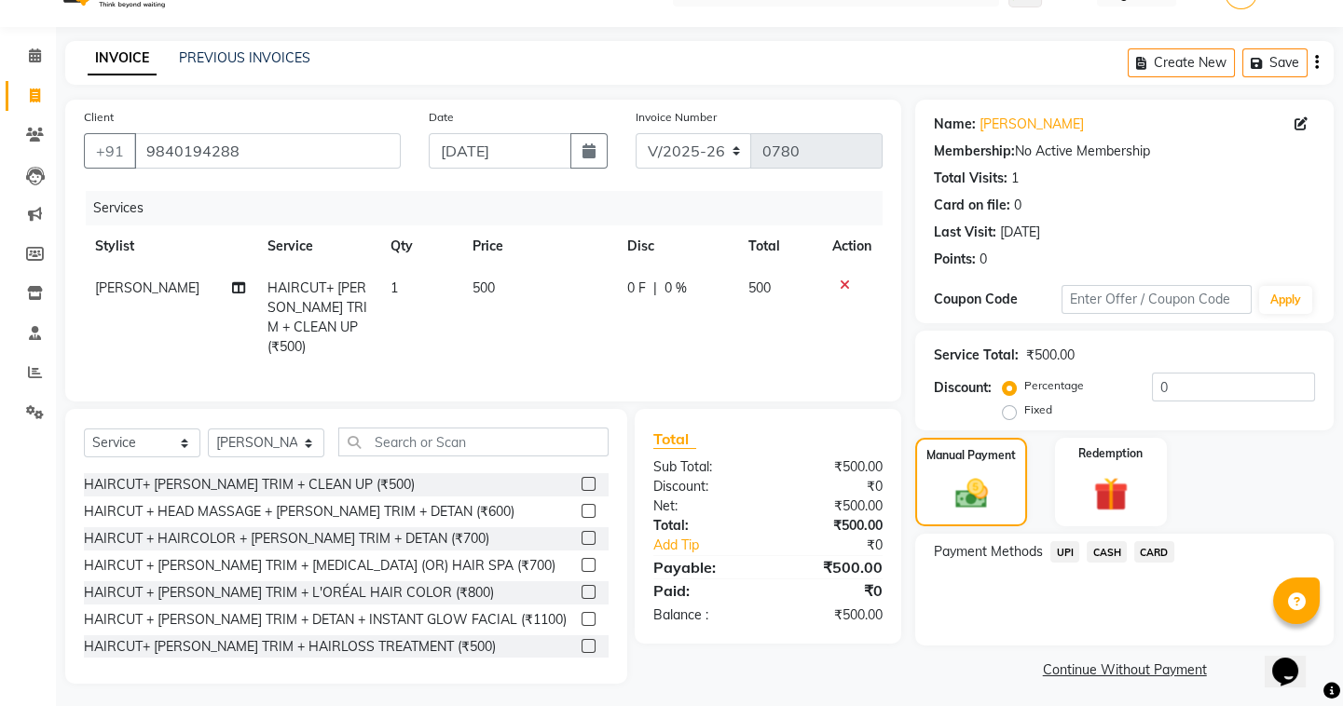
click at [1063, 550] on span "UPI" at bounding box center [1064, 551] width 29 height 21
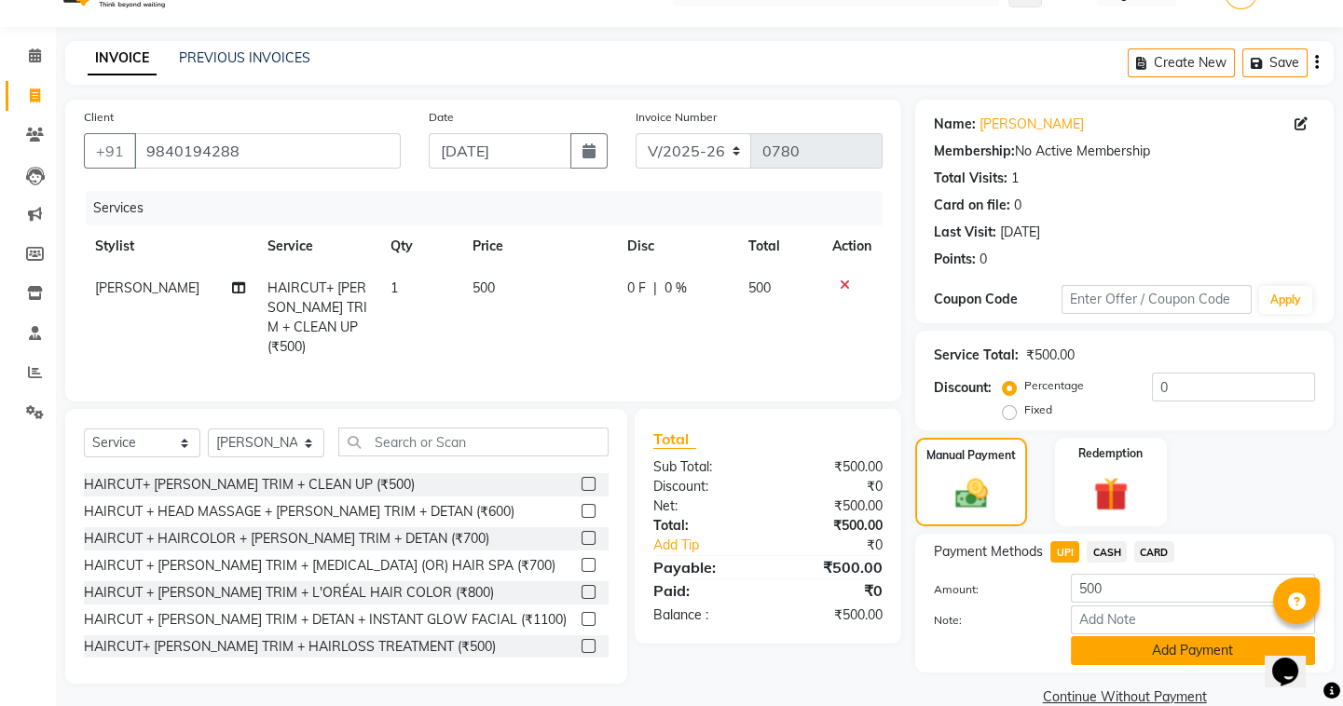
click at [1137, 638] on button "Add Payment" at bounding box center [1193, 650] width 244 height 29
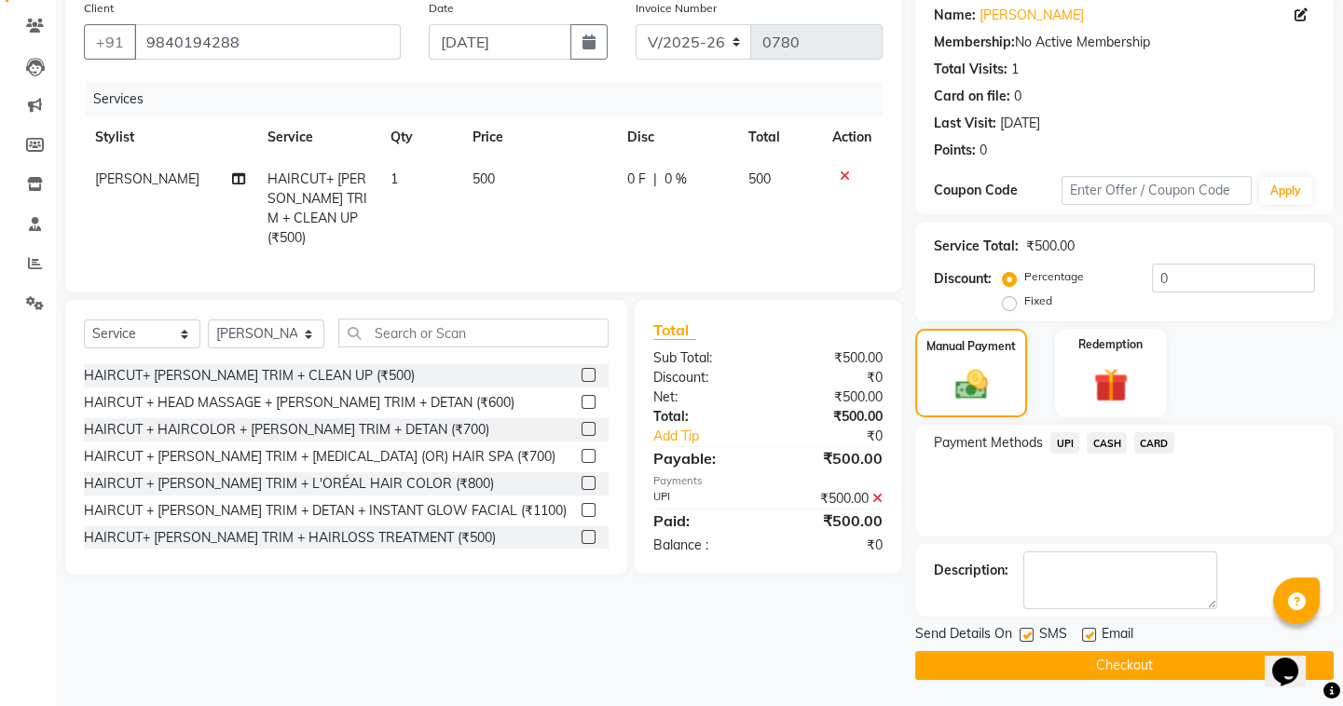
scroll to position [149, 0]
click at [1044, 666] on button "Checkout" at bounding box center [1124, 665] width 418 height 29
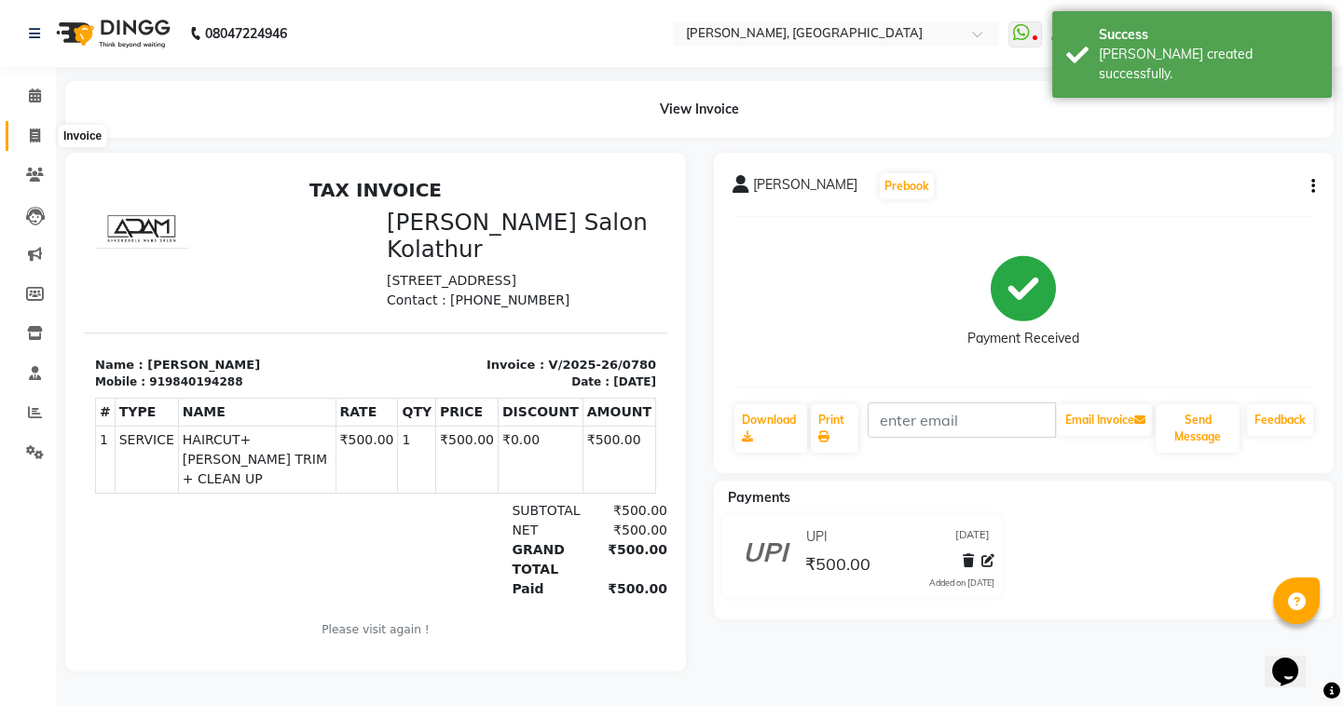
click at [32, 137] on icon at bounding box center [35, 136] width 10 height 14
select select "8667"
select select "service"
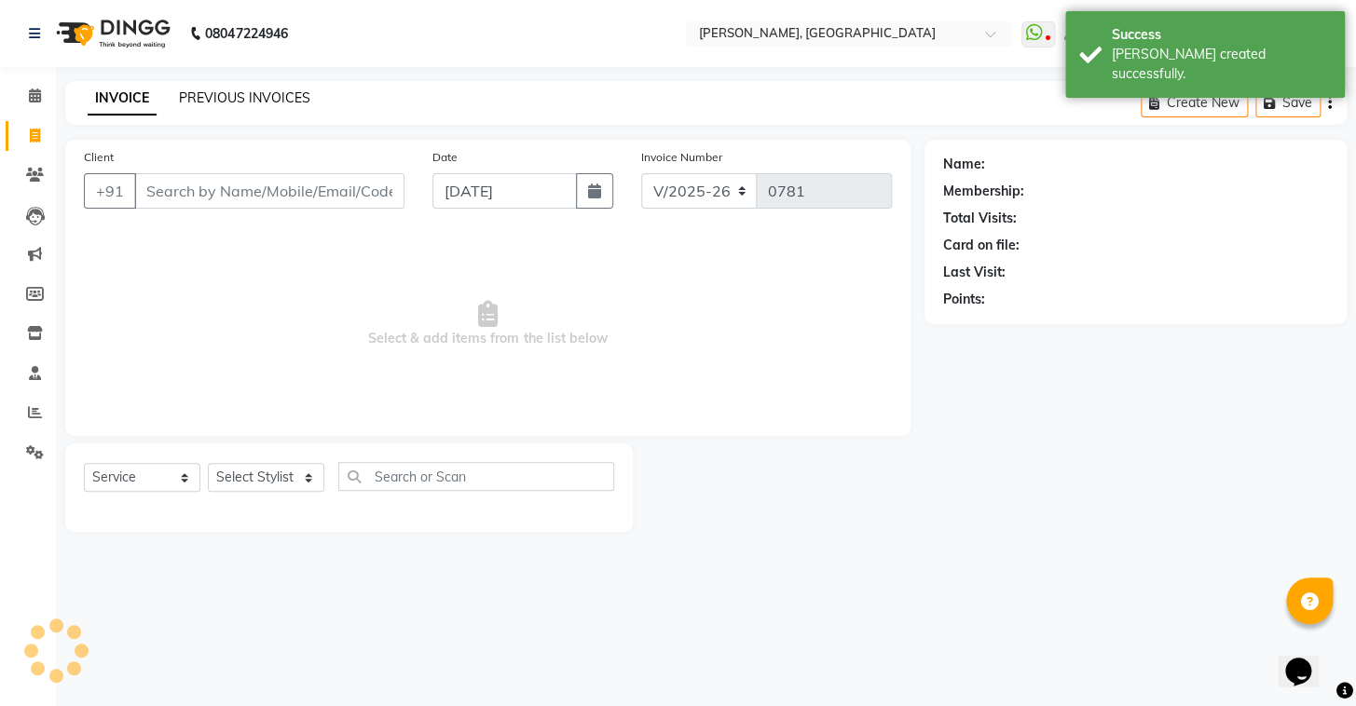
click at [223, 103] on link "PREVIOUS INVOICES" at bounding box center [244, 97] width 131 height 17
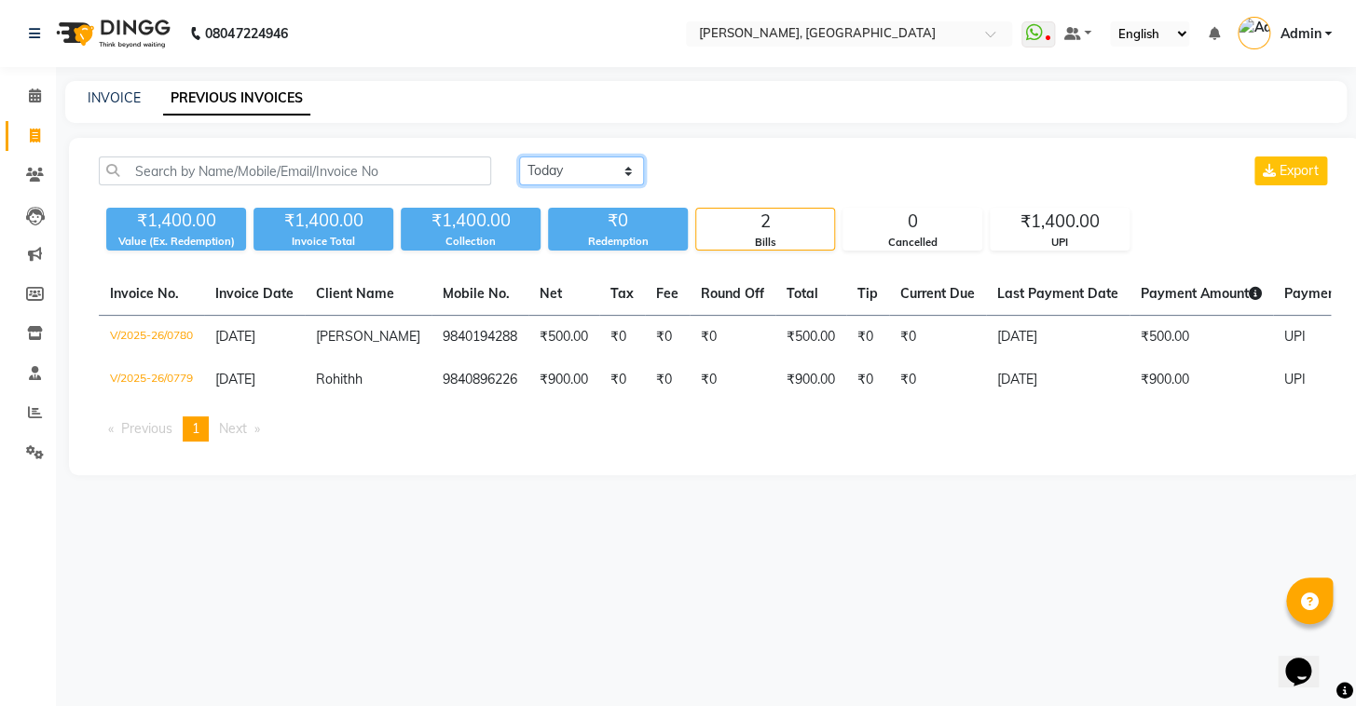
click at [554, 176] on select "[DATE] [DATE] Custom Range" at bounding box center [581, 171] width 125 height 29
select select "[DATE]"
click at [519, 157] on select "[DATE] [DATE] Custom Range" at bounding box center [581, 171] width 125 height 29
